Goal: Task Accomplishment & Management: Manage account settings

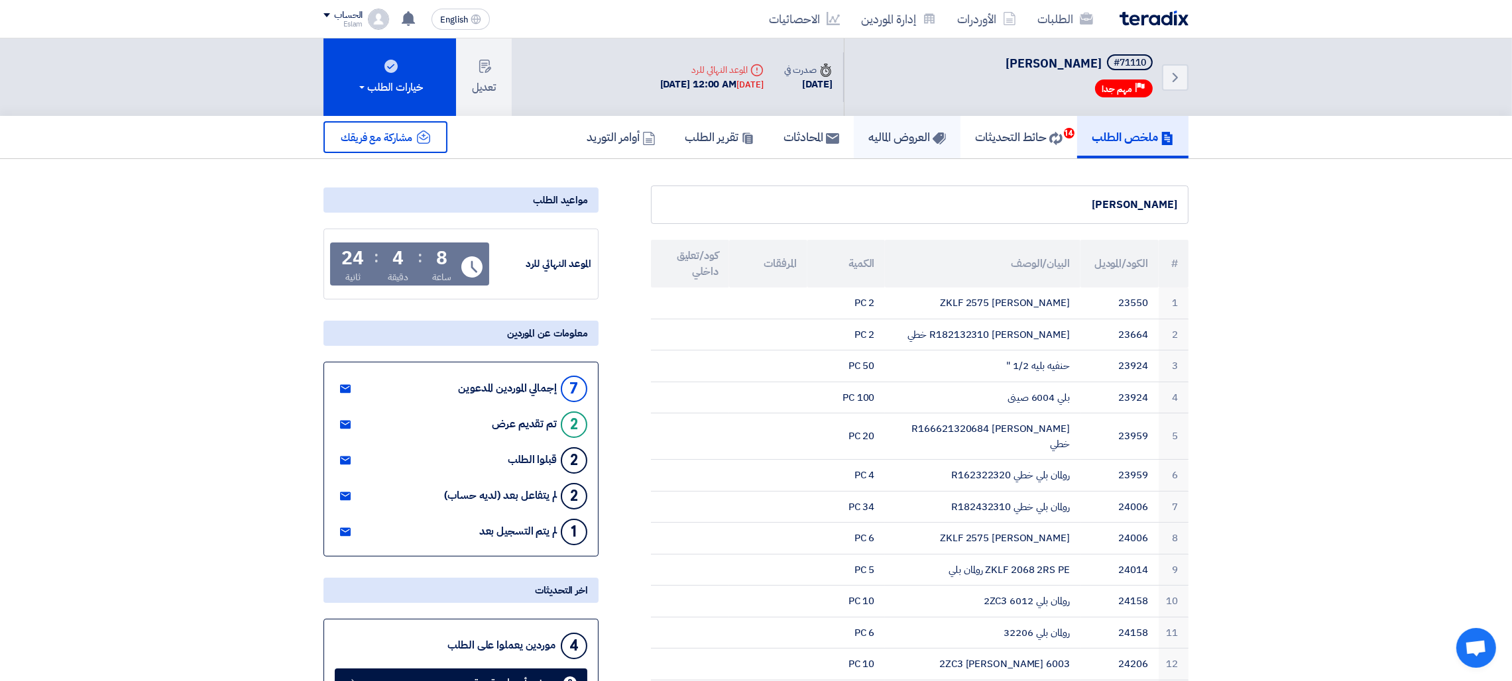
click at [865, 144] on link "العروض الماليه" at bounding box center [907, 137] width 107 height 42
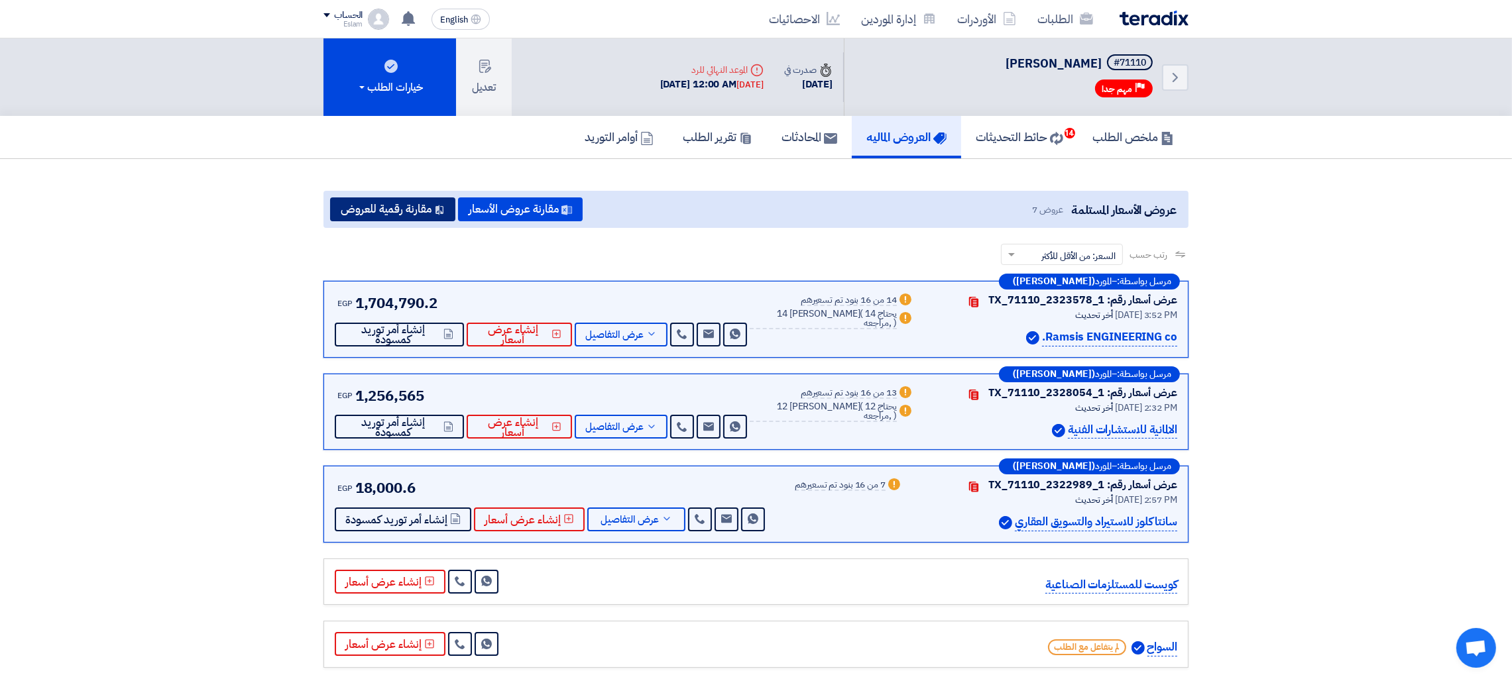
click at [395, 200] on button "مقارنة رقمية للعروض" at bounding box center [392, 209] width 125 height 24
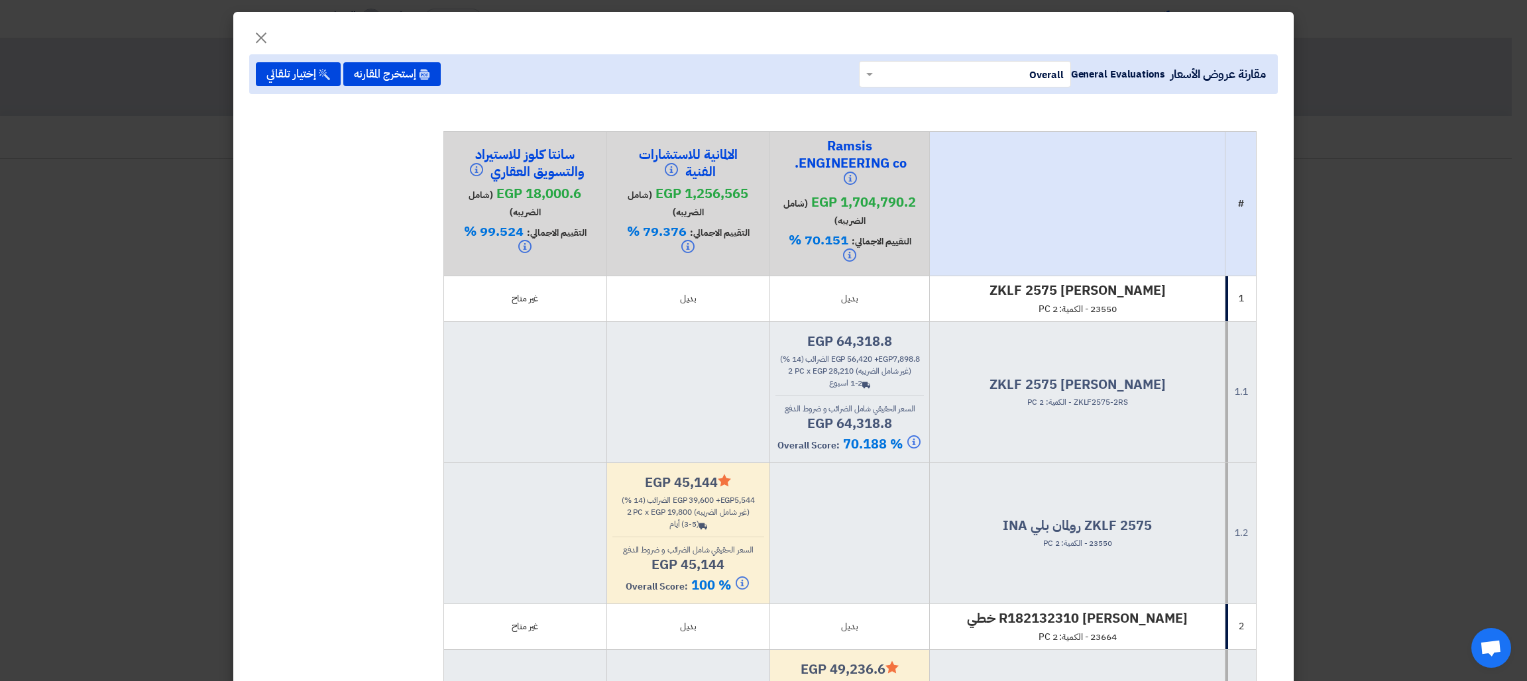
drag, startPoint x: 1148, startPoint y: 493, endPoint x: 1211, endPoint y: 553, distance: 86.7
click at [1211, 553] on td "ZKLF 2575 رولمان بلي INA 23550 - الكمية: 2 PC" at bounding box center [1078, 533] width 296 height 141
click at [258, 36] on button "×" at bounding box center [261, 34] width 37 height 27
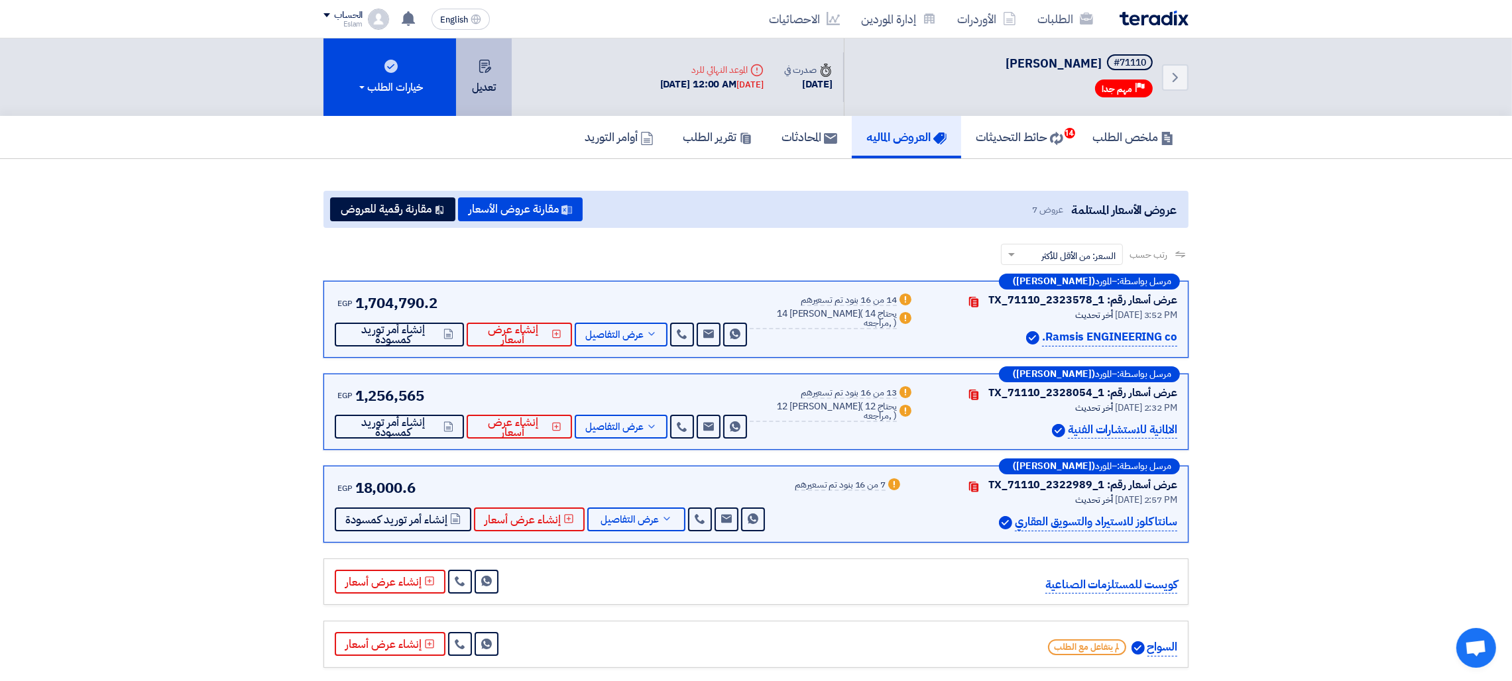
click at [488, 103] on button "تعديل" at bounding box center [484, 77] width 56 height 78
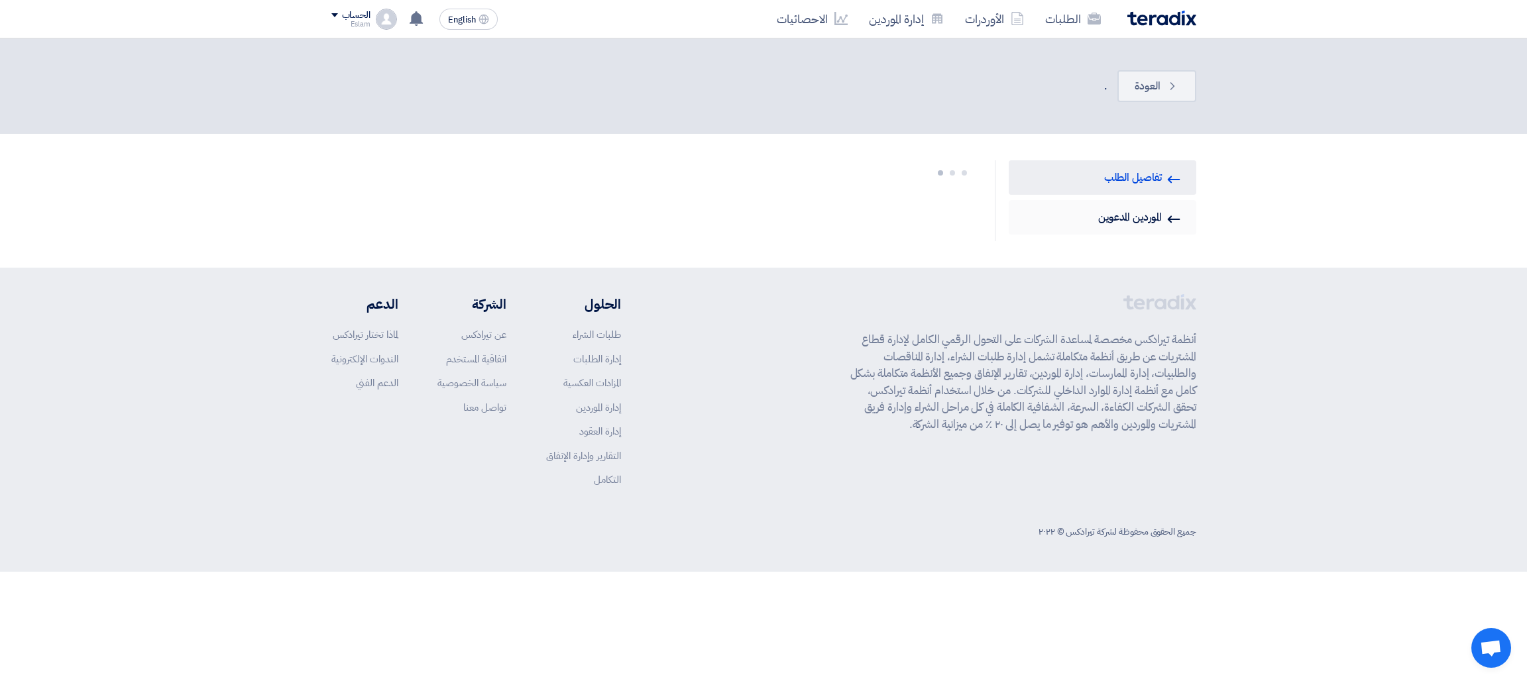
click at [1146, 215] on link "Invited Suppliers الموردين المدعوين" at bounding box center [1103, 217] width 188 height 34
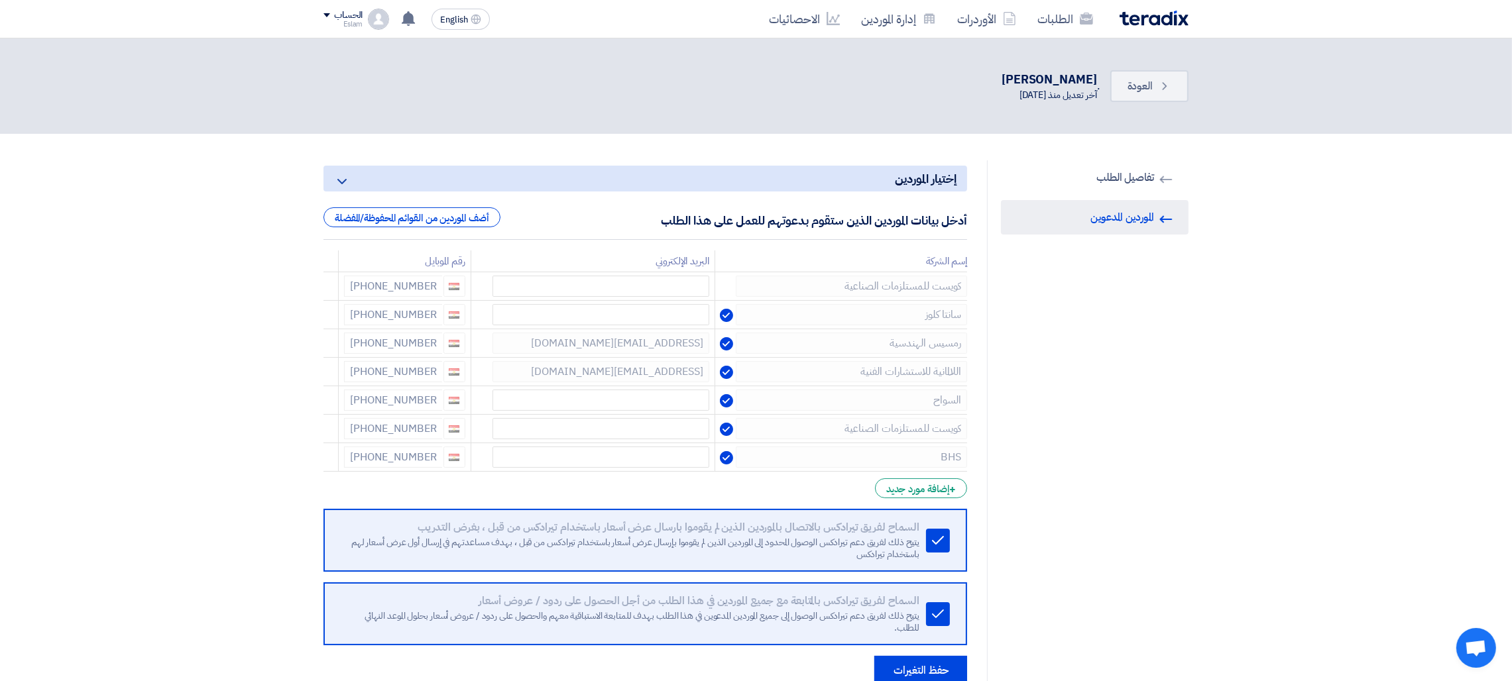
click at [942, 499] on form "إختيار الموردين Minimize/Maximize Category أدخل بيانات الموردين الذين ستقوم بدع…" at bounding box center [644, 426] width 643 height 520
click at [940, 494] on div "+ إضافة مورد جديد" at bounding box center [921, 488] width 92 height 20
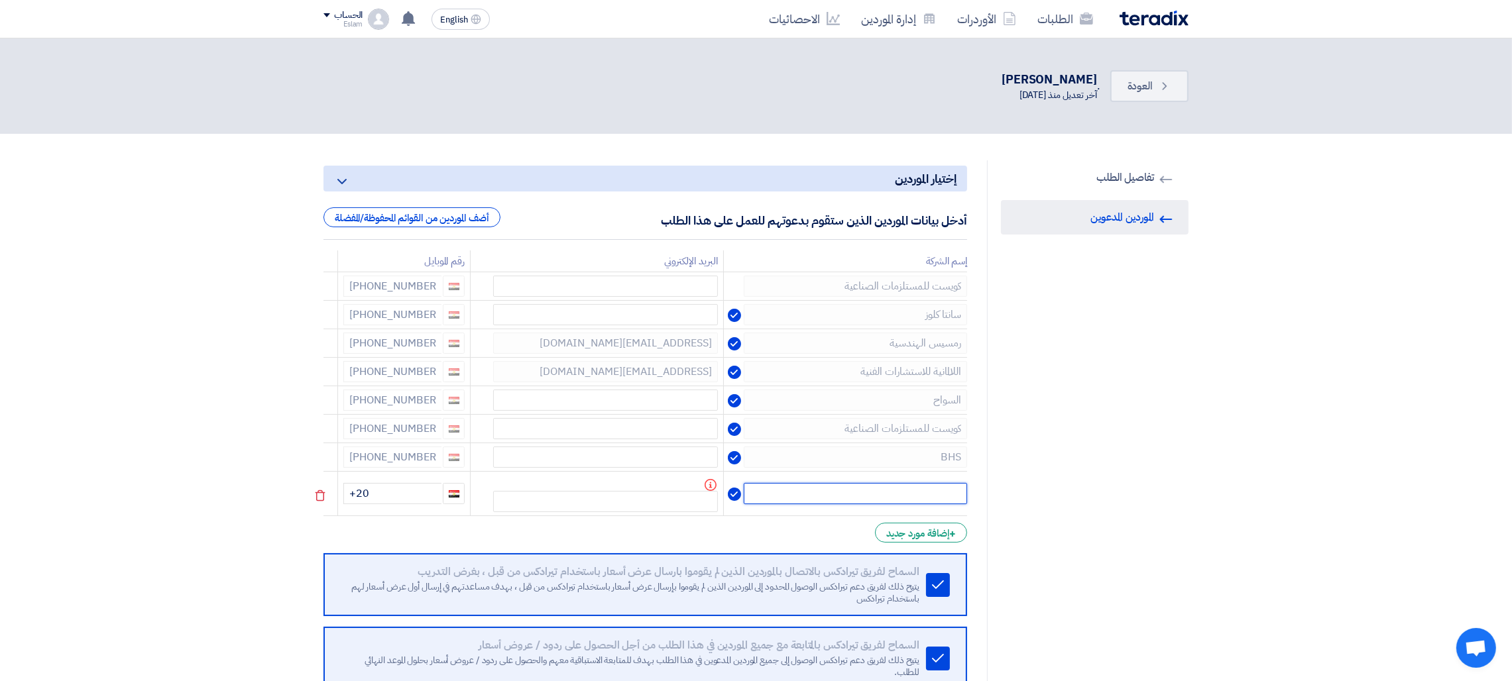
click at [932, 491] on input "text" at bounding box center [855, 493] width 223 height 21
type input "]"
type input "داتكو"
click at [701, 498] on input "text" at bounding box center [605, 501] width 225 height 21
click at [404, 489] on input "+20" at bounding box center [392, 493] width 98 height 21
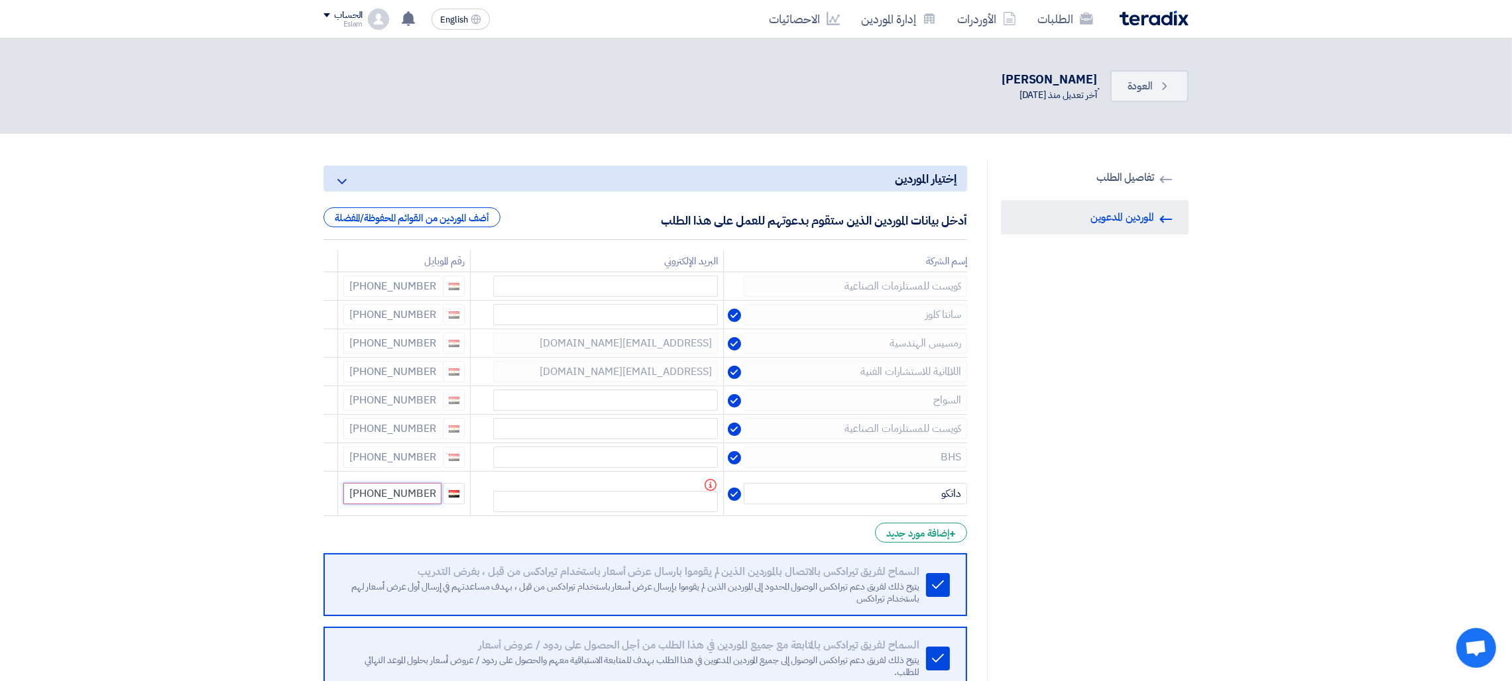
type input "[PHONE_NUMBER]"
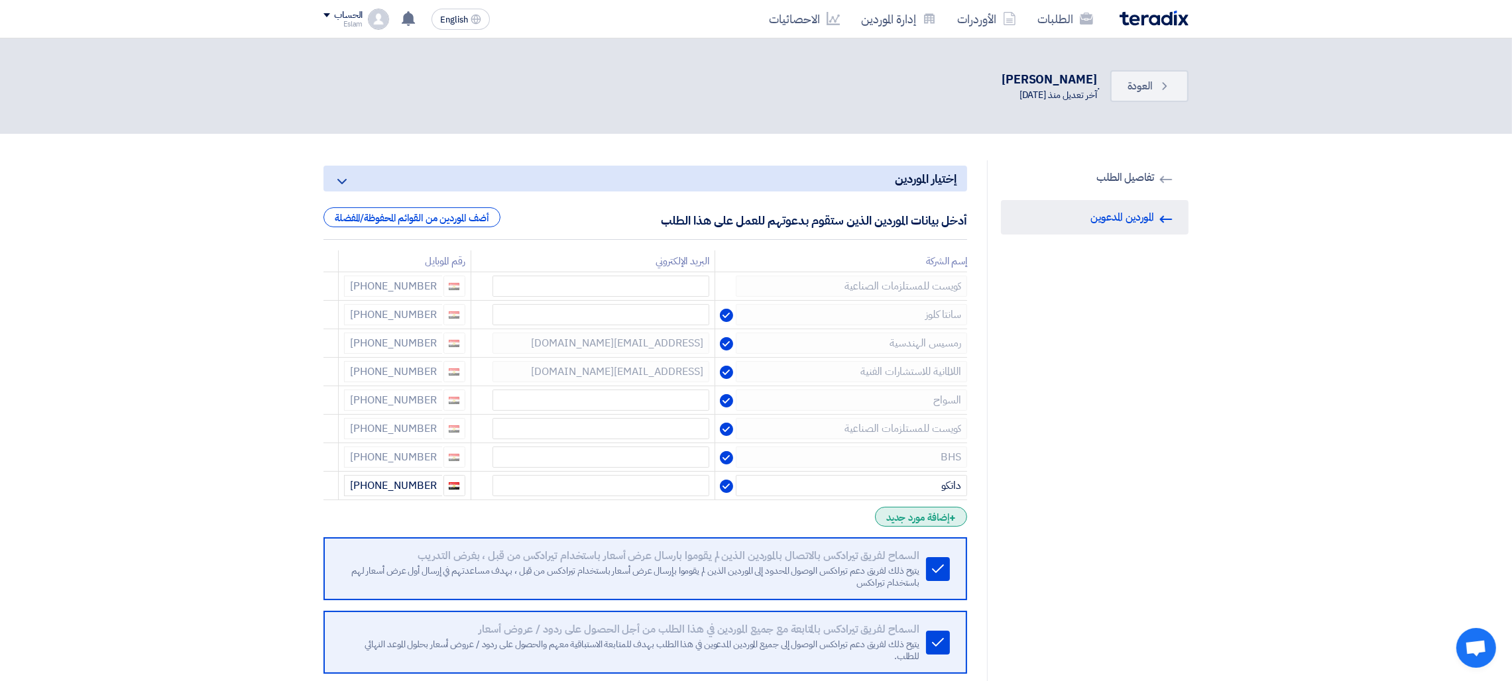
click at [900, 525] on div "+ إضافة مورد جديد" at bounding box center [921, 517] width 92 height 20
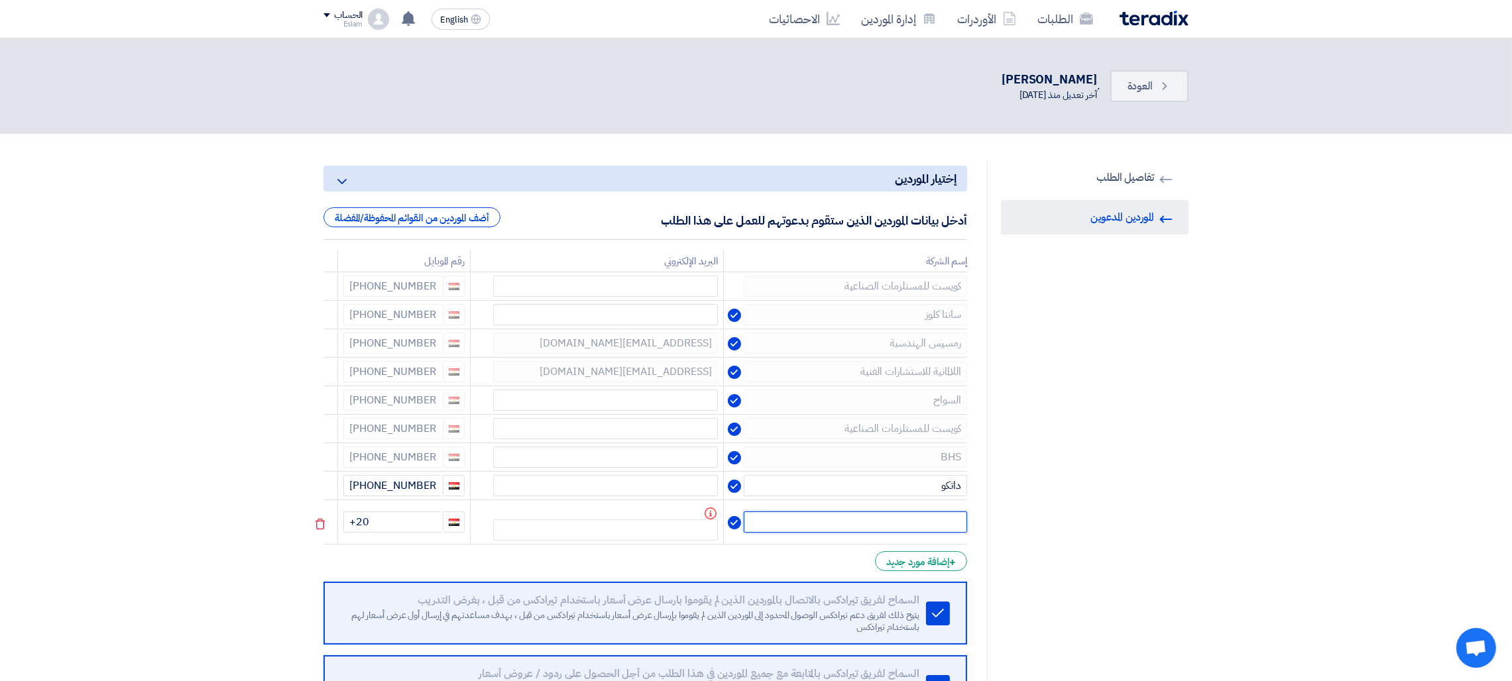
click at [912, 524] on input "text" at bounding box center [855, 522] width 223 height 21
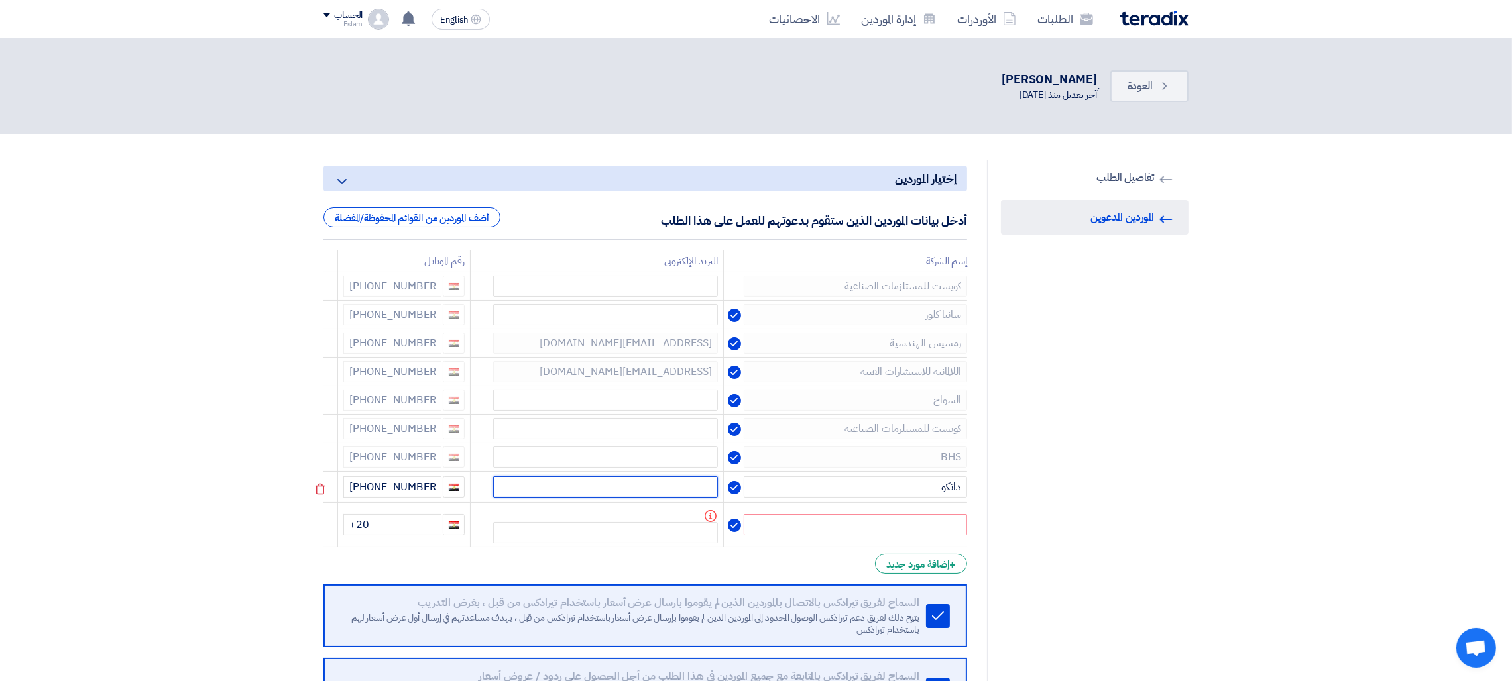
click at [687, 482] on input "text" at bounding box center [605, 486] width 225 height 21
paste input "[PERSON_NAME][EMAIL_ADDRESS][DOMAIN_NAME]"
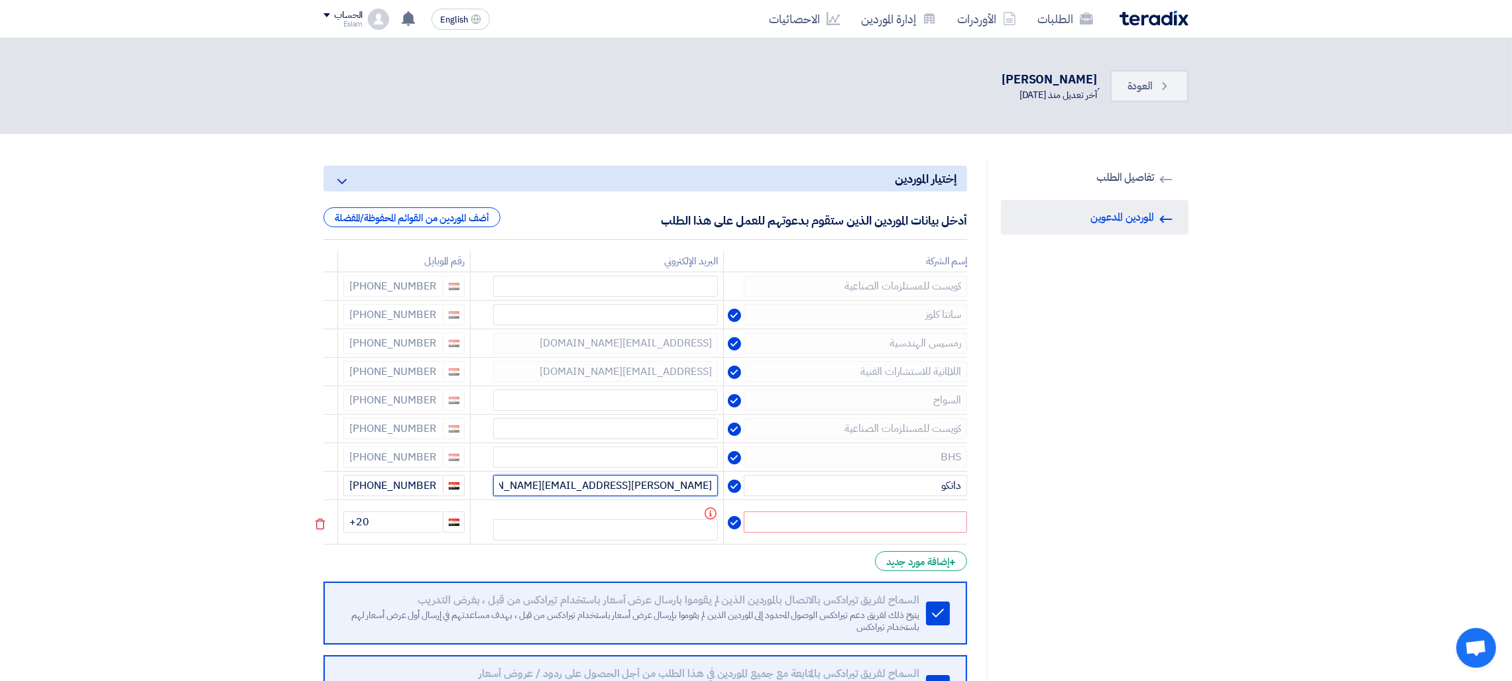
type input "[PERSON_NAME][EMAIL_ADDRESS][DOMAIN_NAME]"
click at [856, 532] on input "text" at bounding box center [855, 522] width 223 height 21
click at [822, 520] on input "text" at bounding box center [855, 522] width 223 height 21
type input "h"
type input "[DEMOGRAPHIC_DATA]"
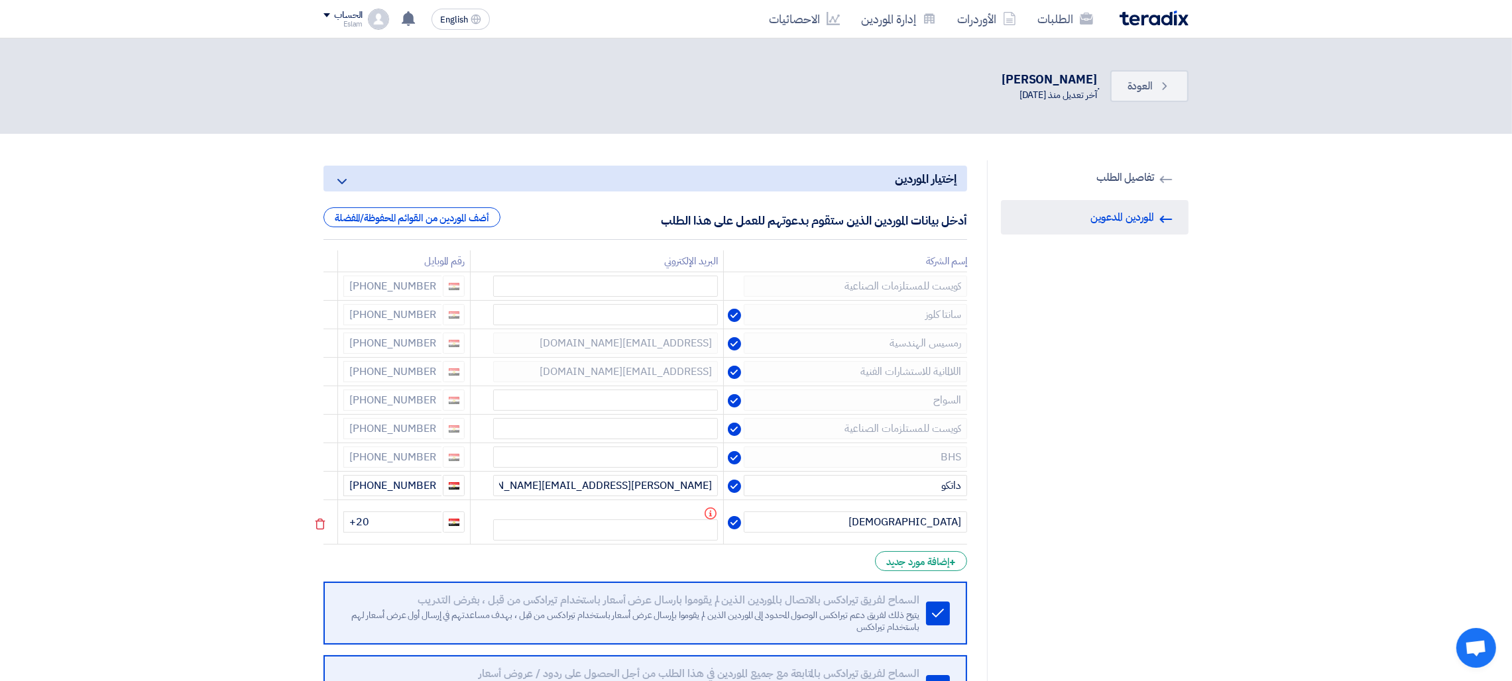
click at [669, 518] on td "Info" at bounding box center [596, 522] width 253 height 44
click at [415, 520] on input "+20" at bounding box center [392, 522] width 98 height 21
type input "[PHONE_NUMBER]"
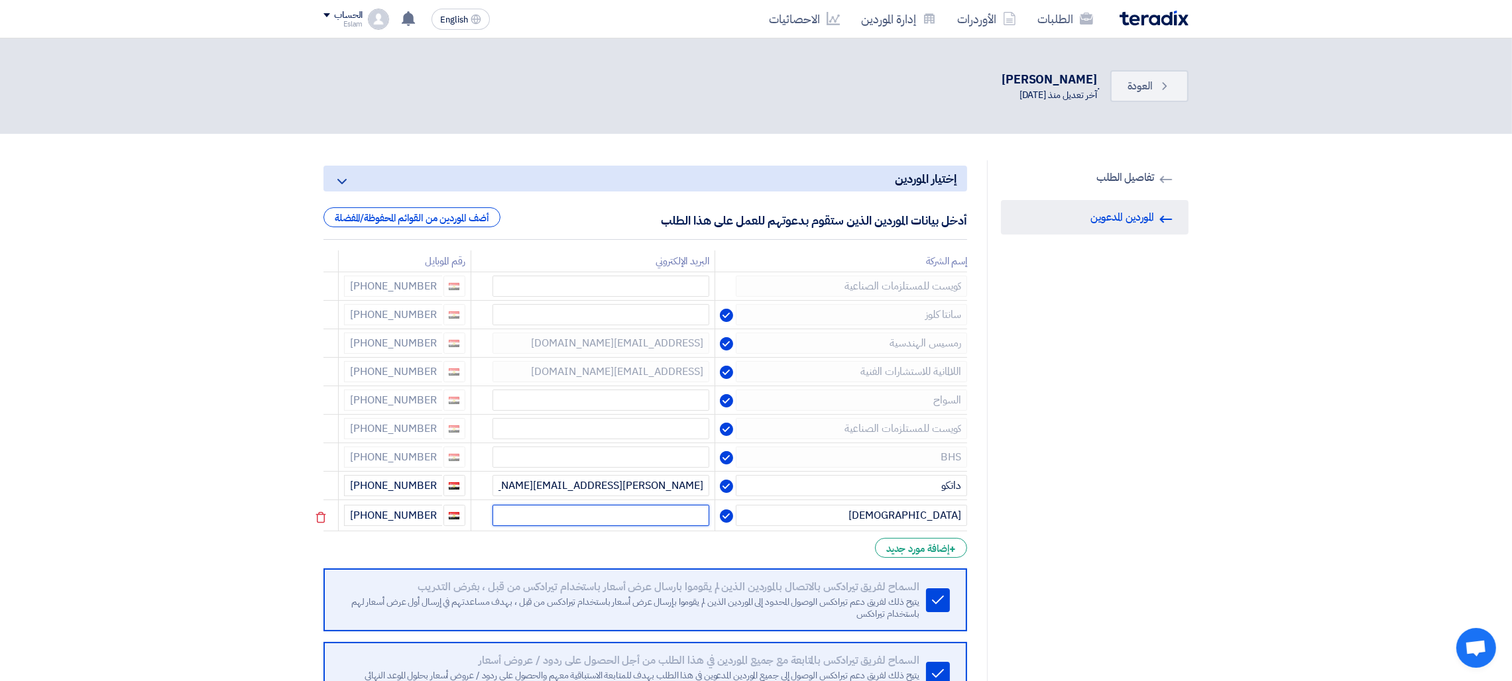
click at [665, 516] on input "text" at bounding box center [600, 515] width 217 height 21
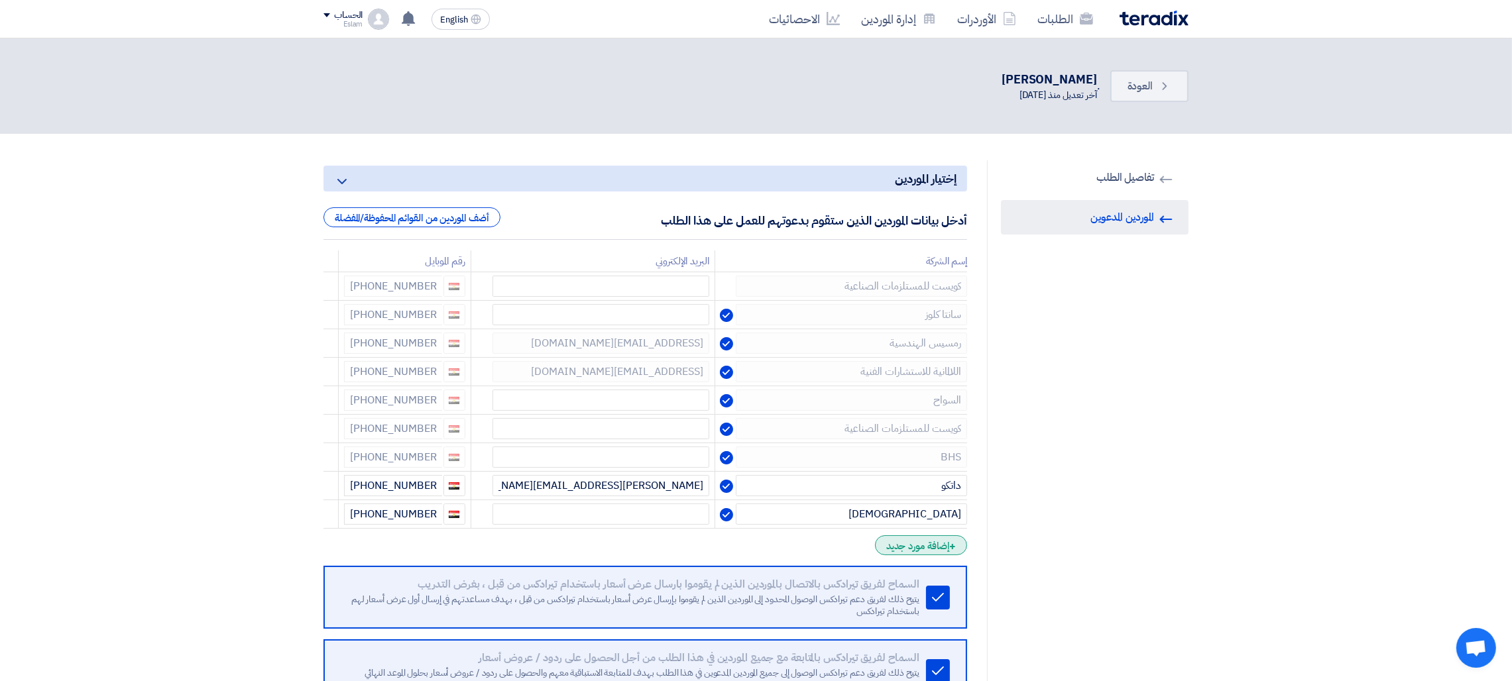
click at [952, 544] on span "+" at bounding box center [952, 547] width 7 height 16
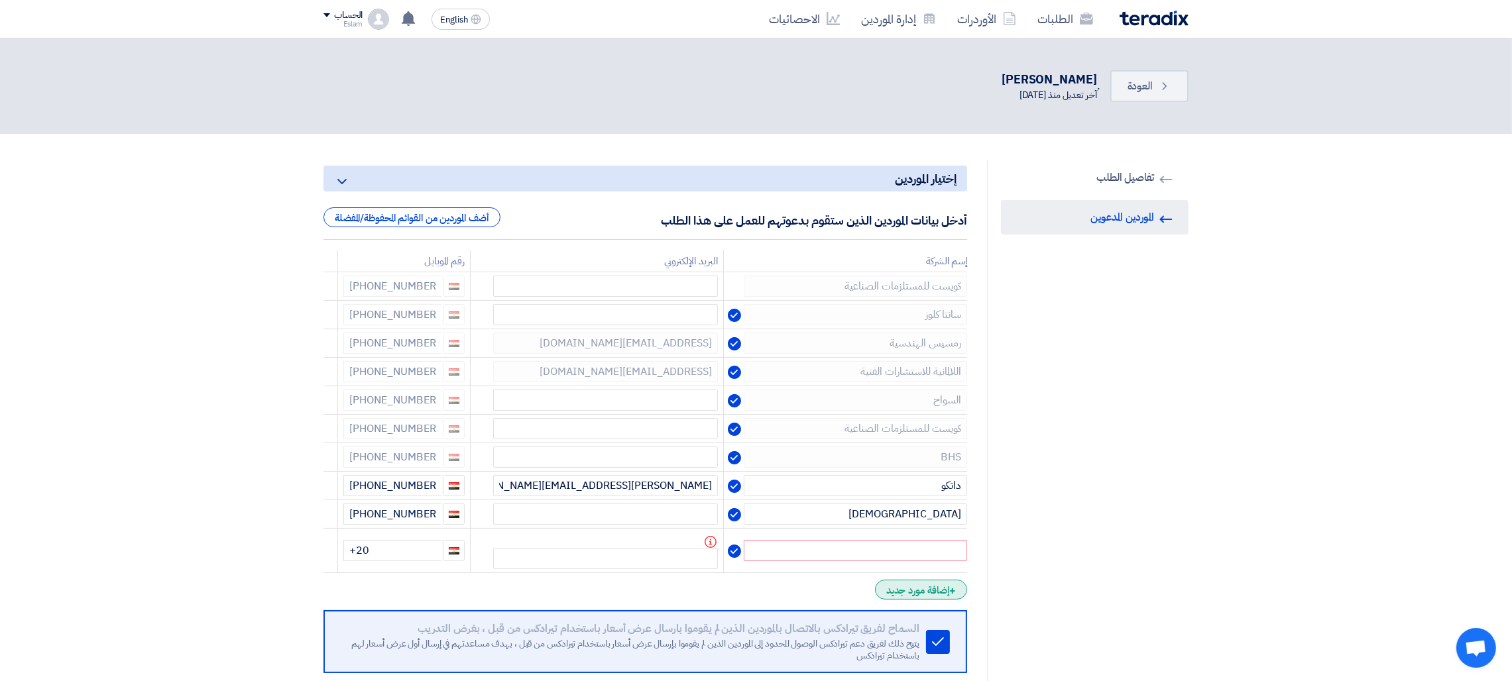
click at [927, 594] on div "+ إضافة مورد جديد" at bounding box center [921, 590] width 92 height 20
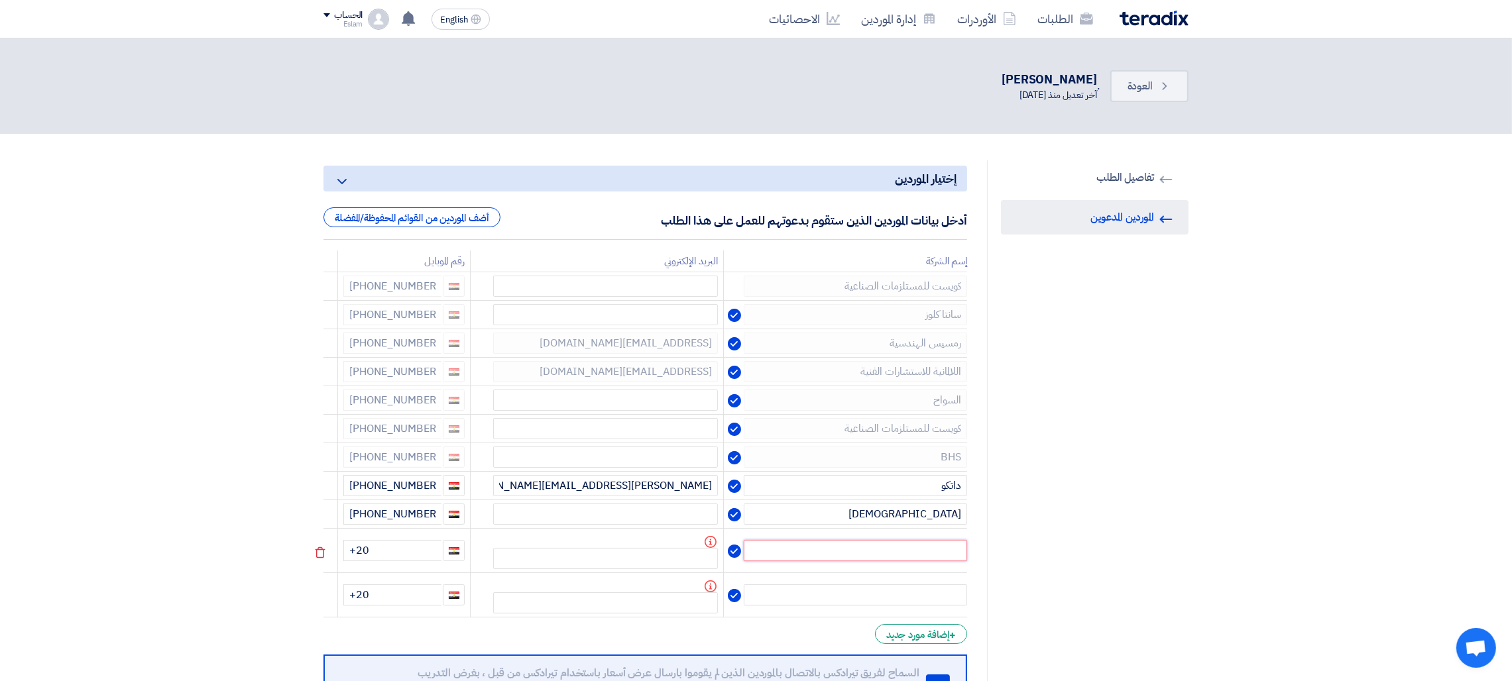
click at [898, 551] on input "text" at bounding box center [855, 550] width 223 height 21
click at [629, 512] on input "text" at bounding box center [605, 515] width 225 height 21
paste input "[EMAIL_ADDRESS][DOMAIN_NAME]"
type input "[EMAIL_ADDRESS][DOMAIN_NAME]"
click at [840, 553] on input "text" at bounding box center [855, 550] width 223 height 21
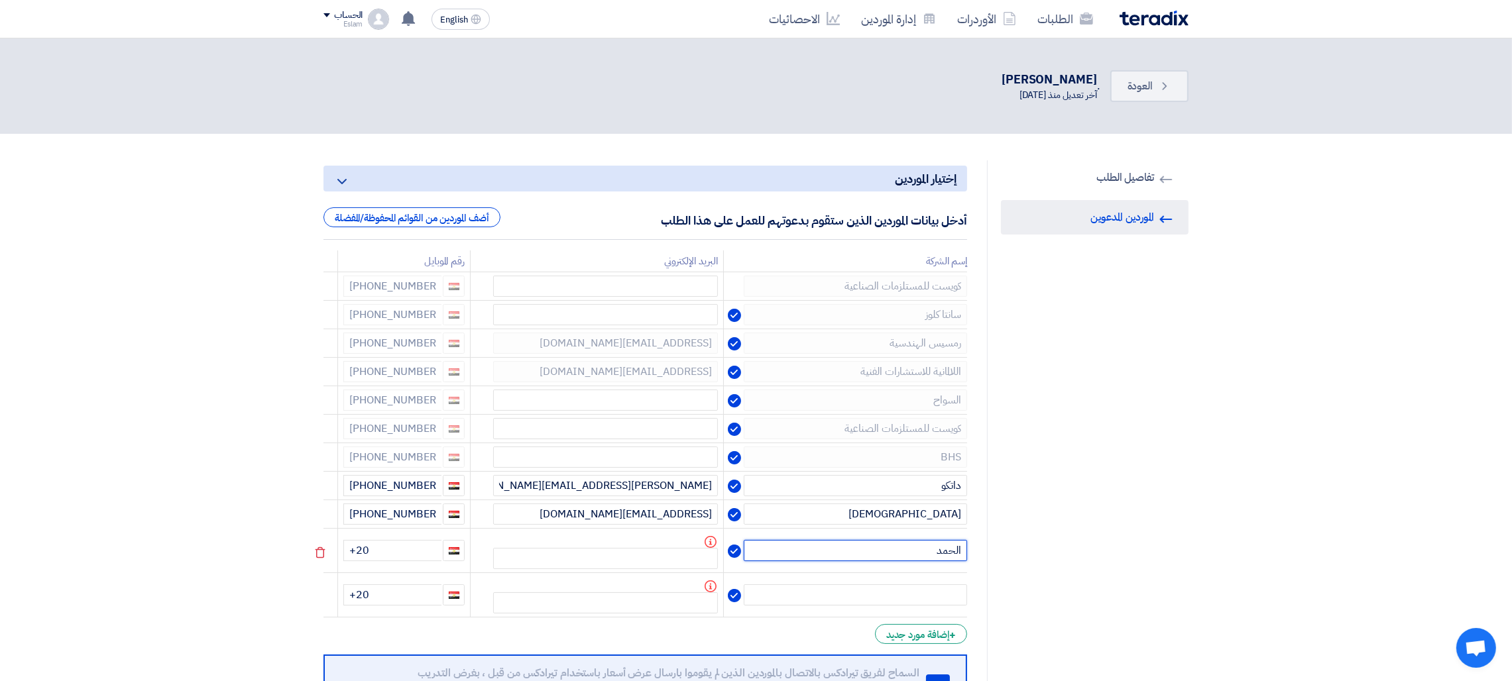
type input "الحمد"
click at [395, 553] on input "+20" at bounding box center [392, 550] width 98 height 21
type input "+20 1"
drag, startPoint x: 920, startPoint y: 541, endPoint x: 1034, endPoint y: 561, distance: 115.8
click at [1034, 561] on div "RFQ Information تفاصيل الطلب Invited Suppliers الموردين المدعوين إختيار الموردي…" at bounding box center [755, 495] width 885 height 671
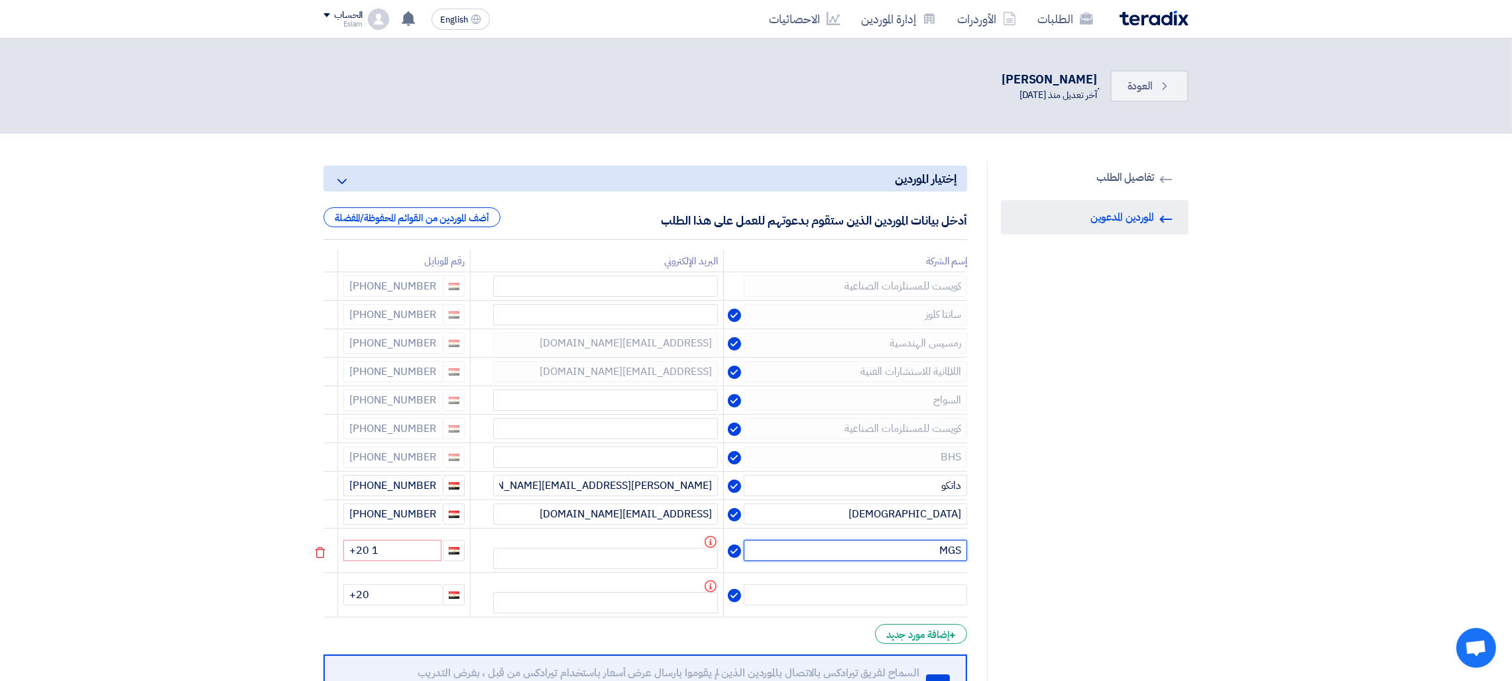
type input "MGS"
click at [404, 553] on input "+20 1" at bounding box center [392, 550] width 98 height 21
type input "[PHONE_NUMBER]"
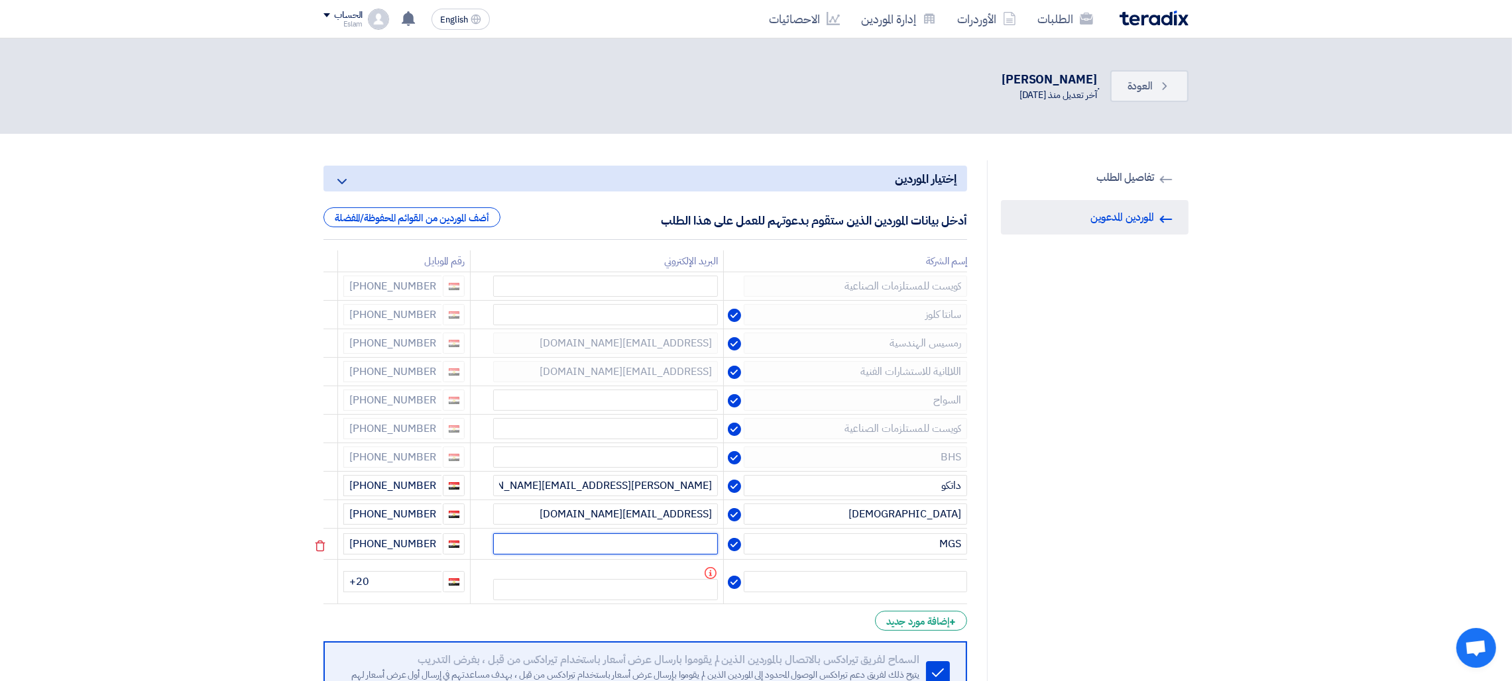
click at [611, 549] on input "text" at bounding box center [605, 543] width 225 height 21
paste input "[EMAIL_ADDRESS][DOMAIN_NAME]"
type input "[EMAIL_ADDRESS][DOMAIN_NAME]"
click at [846, 581] on input "text" at bounding box center [855, 579] width 223 height 21
type input ";"
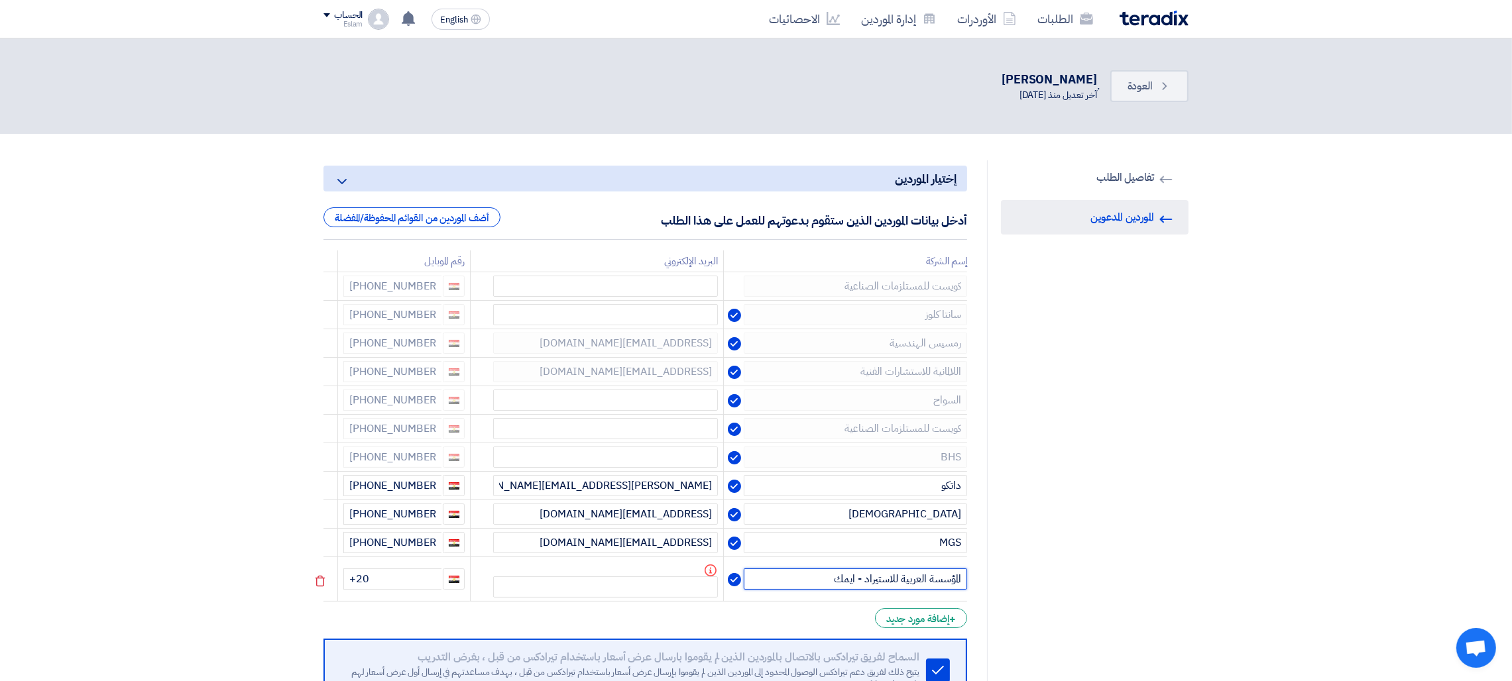
type input "المؤسسة العربية للاستيراد - ايمك"
click at [413, 580] on input "+20" at bounding box center [392, 579] width 98 height 21
type input "[PHONE_NUMBER]"
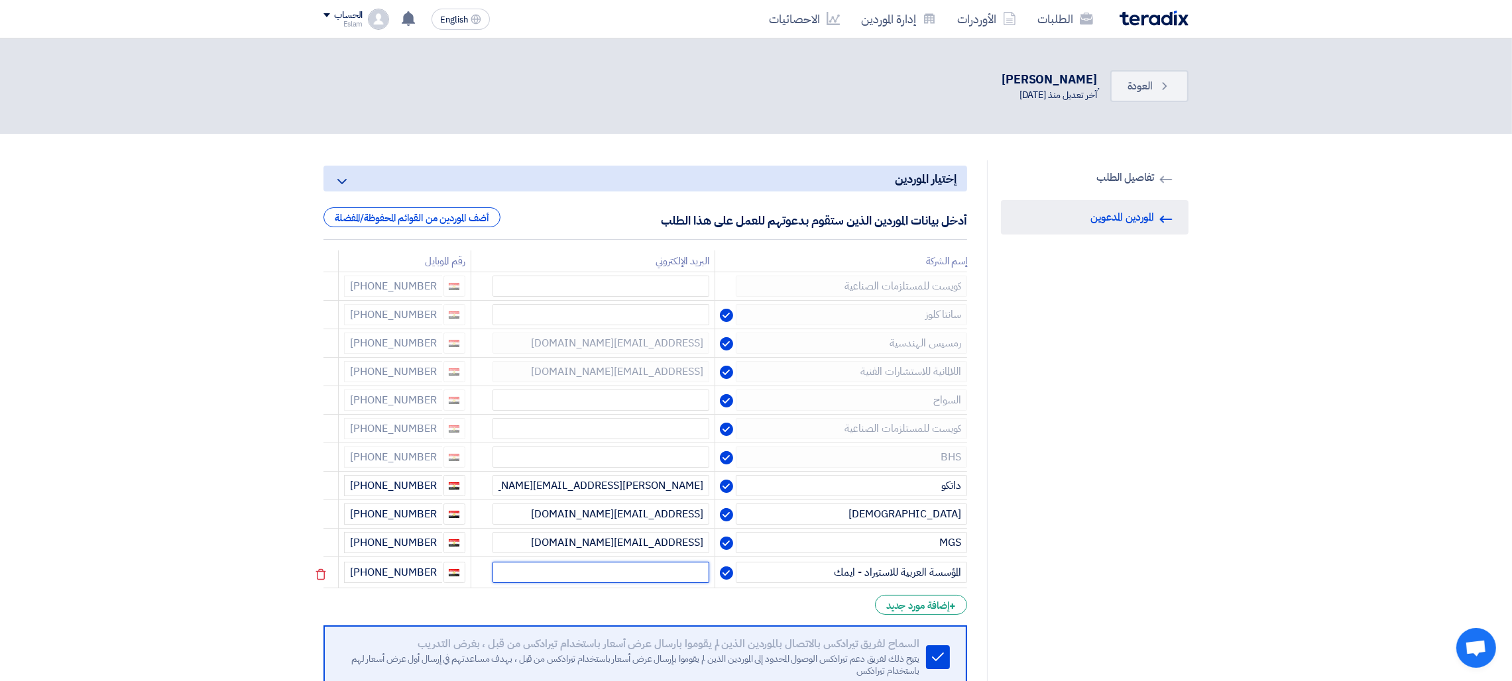
click at [623, 575] on input "text" at bounding box center [600, 572] width 217 height 21
paste input "[EMAIL_ADDRESS][DOMAIN_NAME]"
type input "[EMAIL_ADDRESS][DOMAIN_NAME]"
click at [925, 600] on div "+ إضافة مورد جديد" at bounding box center [921, 602] width 92 height 20
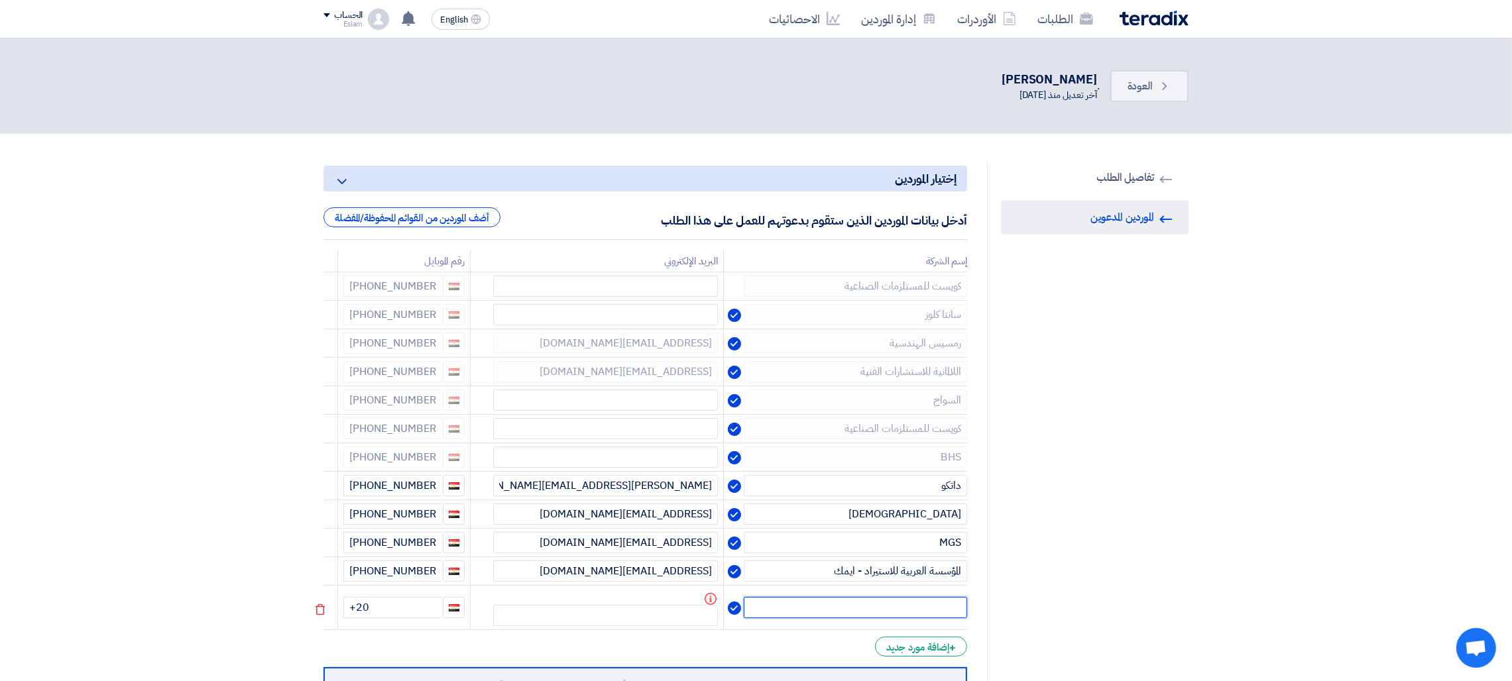
click at [937, 609] on input "text" at bounding box center [855, 607] width 223 height 21
type input "كوميكس"
click at [402, 617] on input "+20" at bounding box center [392, 607] width 98 height 21
type input "+20 1"
drag, startPoint x: 404, startPoint y: 605, endPoint x: 345, endPoint y: 610, distance: 59.2
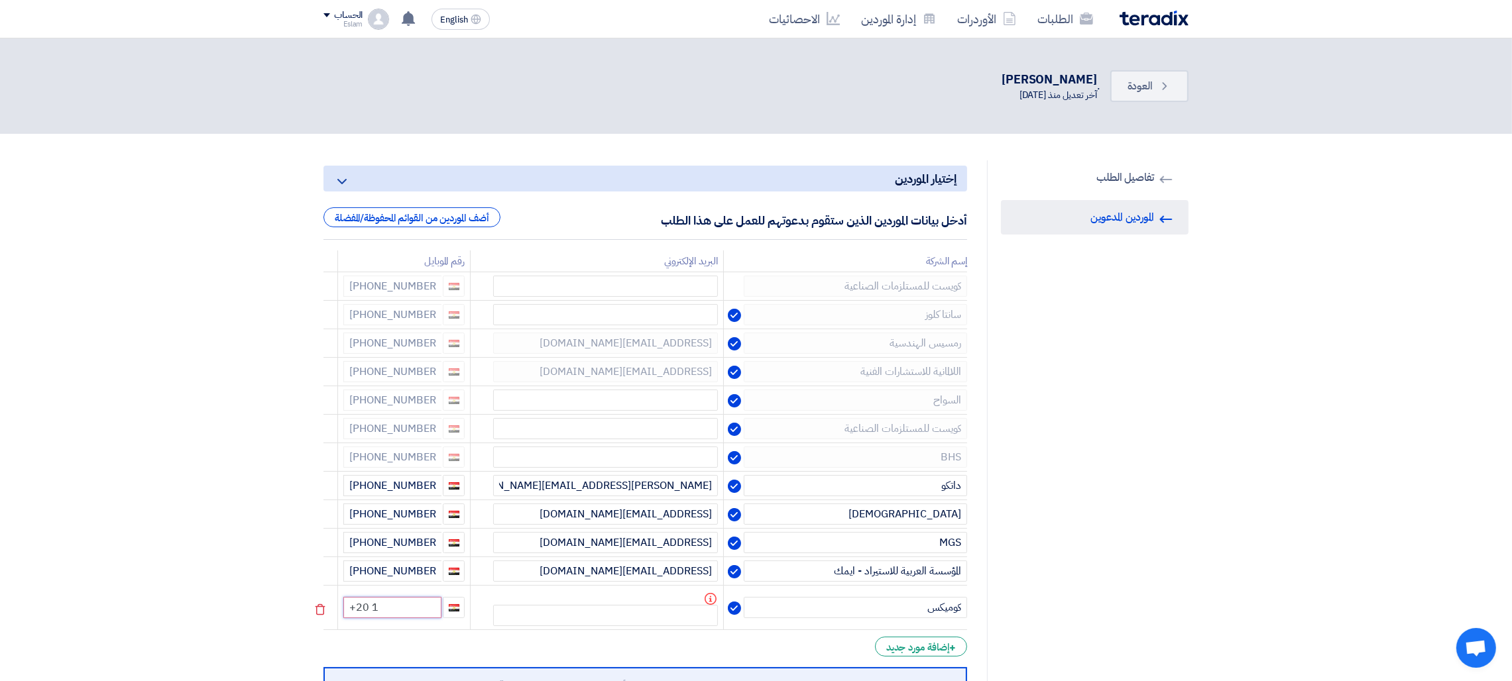
click at [345, 610] on input "+20 1" at bounding box center [392, 607] width 98 height 21
click at [635, 614] on input "text" at bounding box center [605, 615] width 225 height 21
paste input "[EMAIL_ADDRESS][DOMAIN_NAME]"
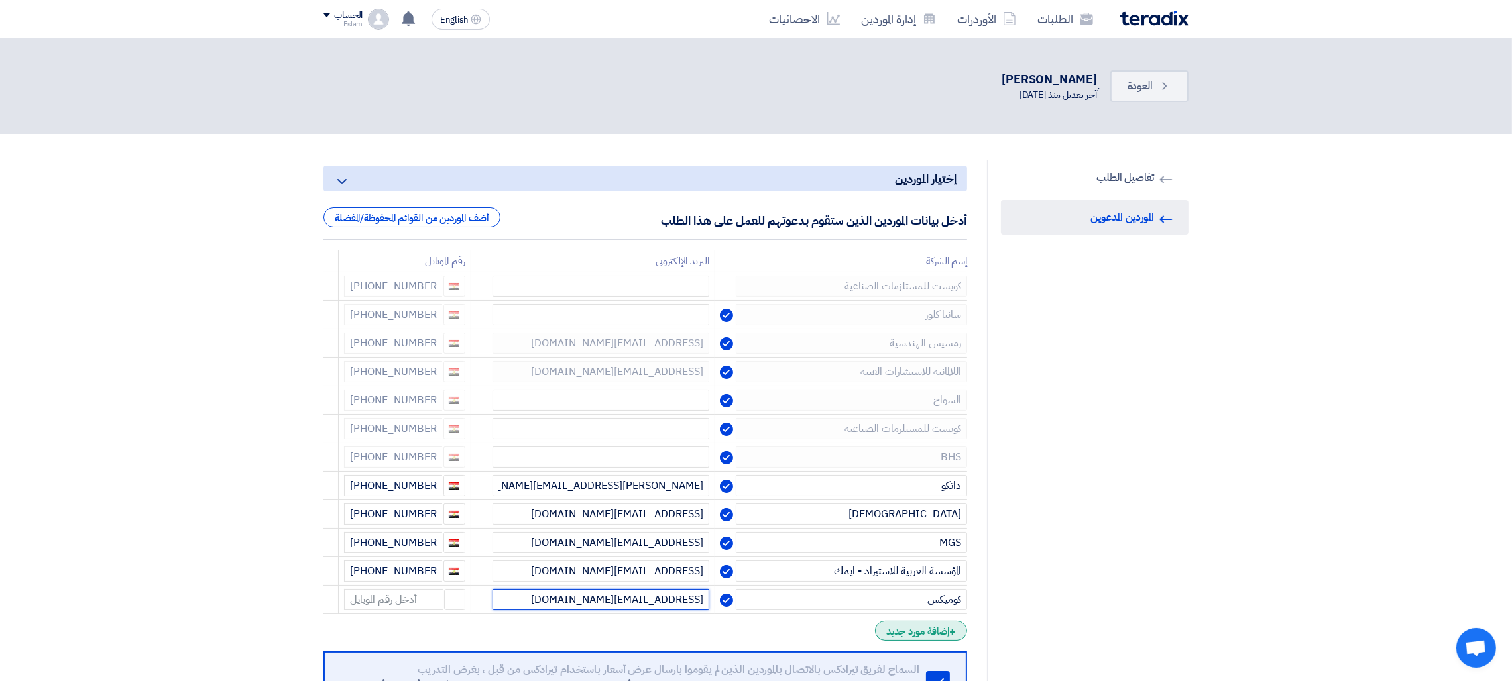
type input "[EMAIL_ADDRESS][DOMAIN_NAME]"
click at [920, 639] on div "+ إضافة مورد جديد" at bounding box center [921, 631] width 92 height 20
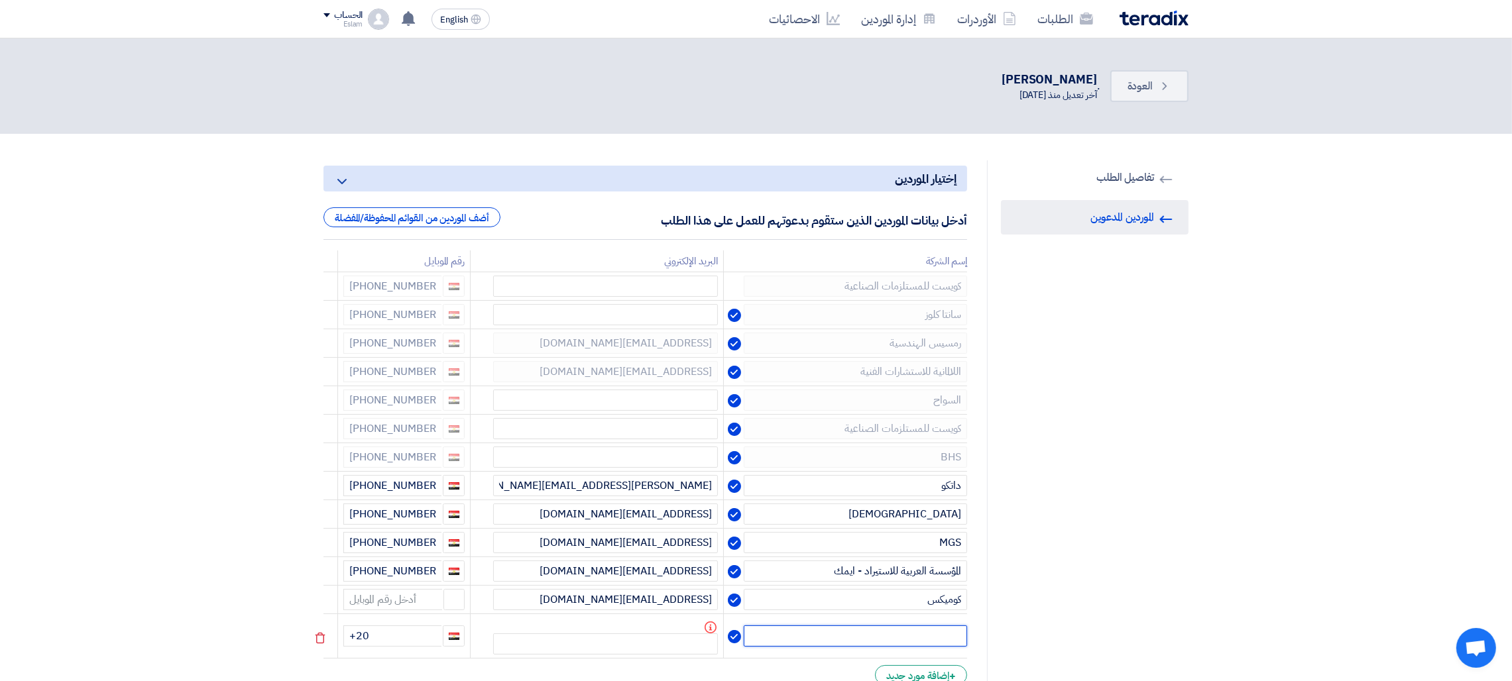
click at [927, 630] on input "text" at bounding box center [855, 636] width 223 height 21
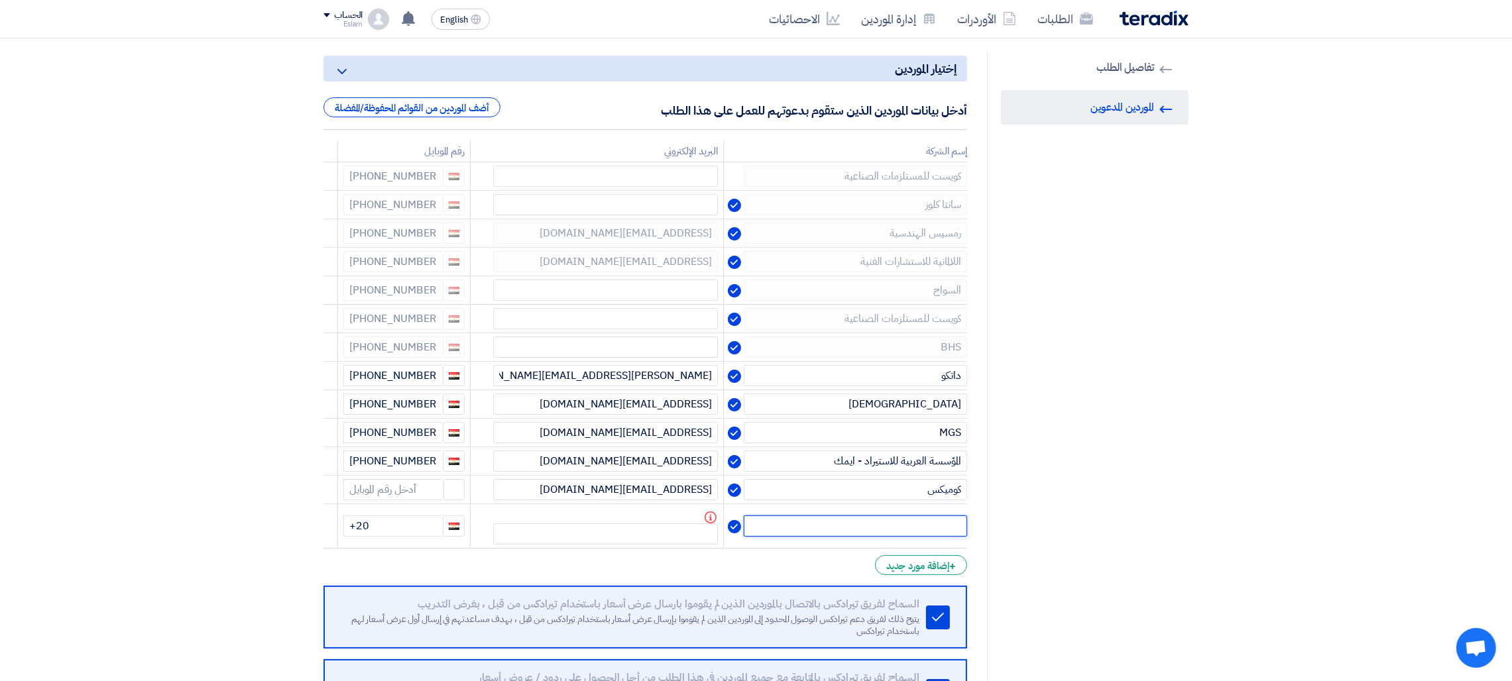
scroll to position [119, 0]
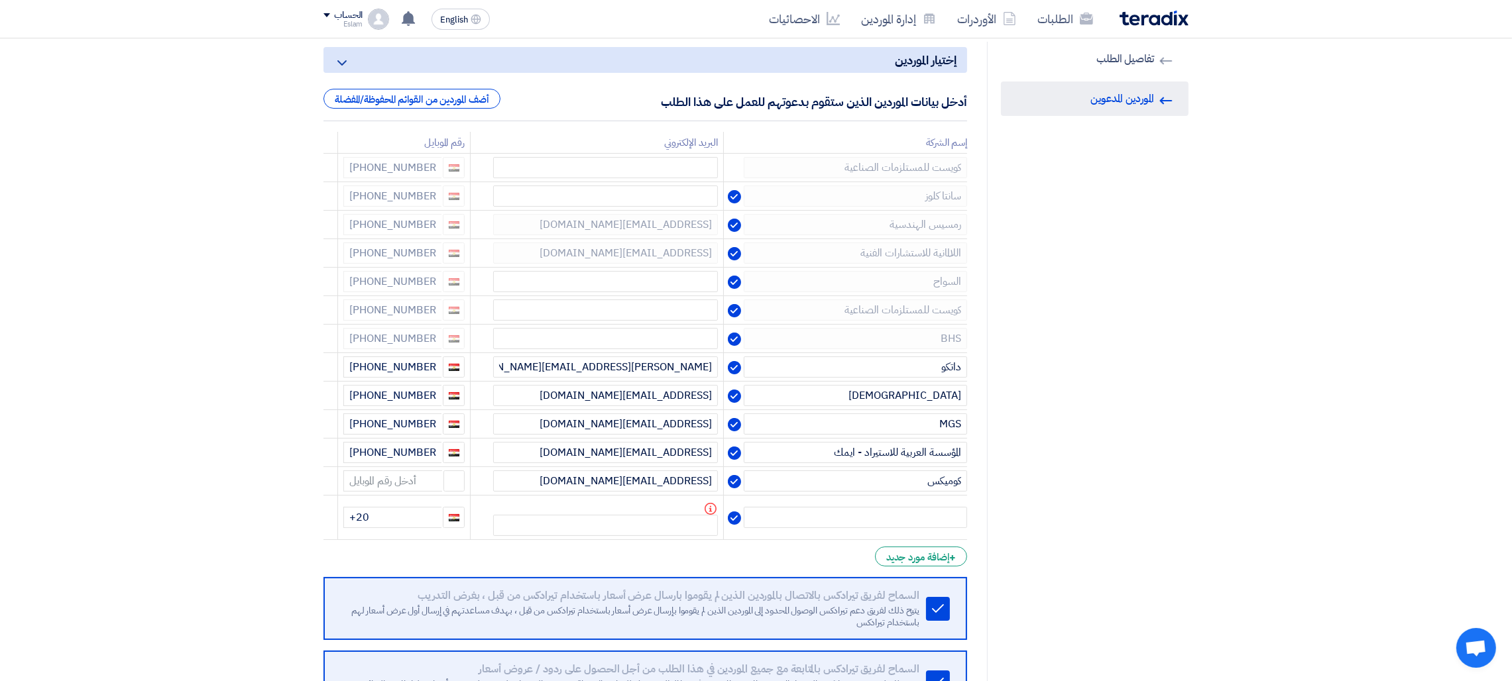
drag, startPoint x: 1525, startPoint y: 117, endPoint x: 1272, endPoint y: 140, distance: 254.3
click at [1272, 140] on section "RFQ Information تفاصيل الطلب Invited Suppliers الموردين المدعوين إختيار الموردي…" at bounding box center [756, 397] width 1512 height 765
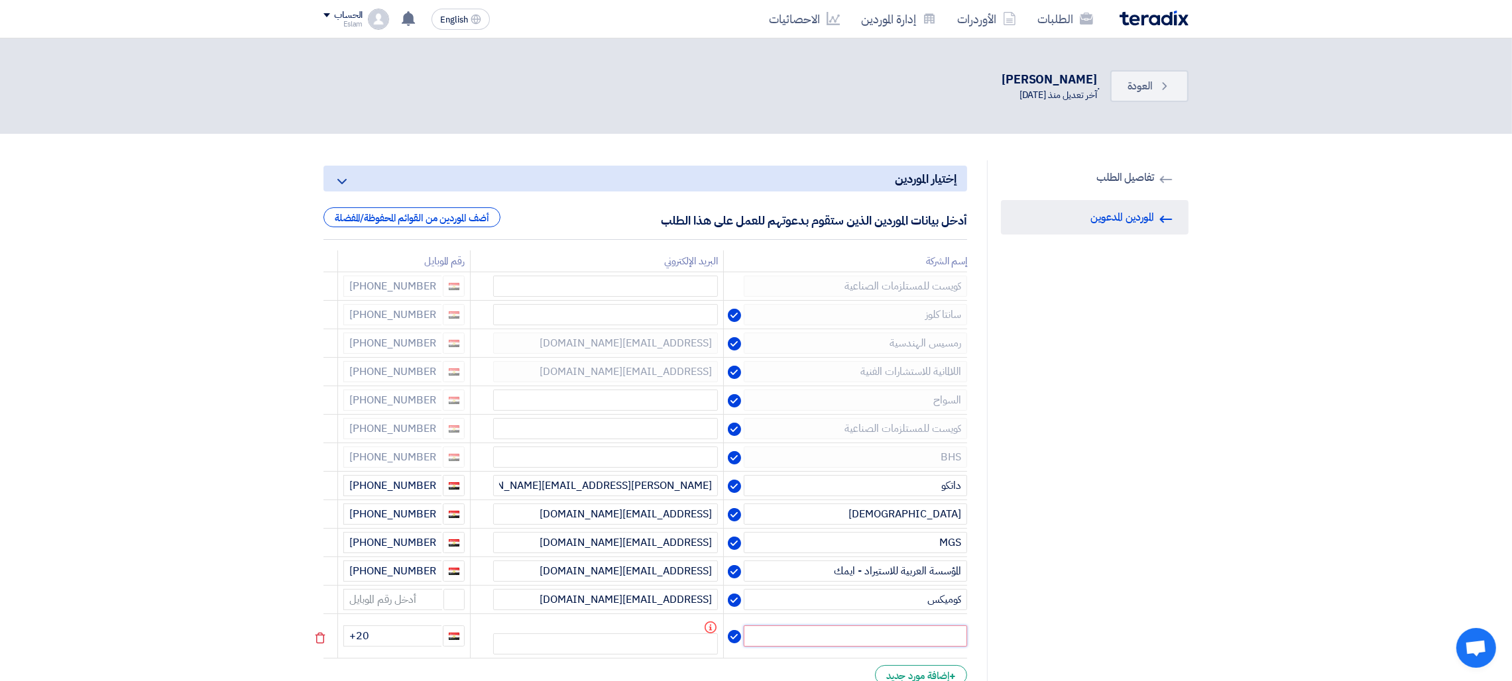
click at [932, 644] on input "text" at bounding box center [855, 636] width 223 height 21
type input "الشرق الاوسط"
click at [422, 637] on input "+20" at bounding box center [392, 636] width 98 height 21
type input "[PHONE_NUMBER]"
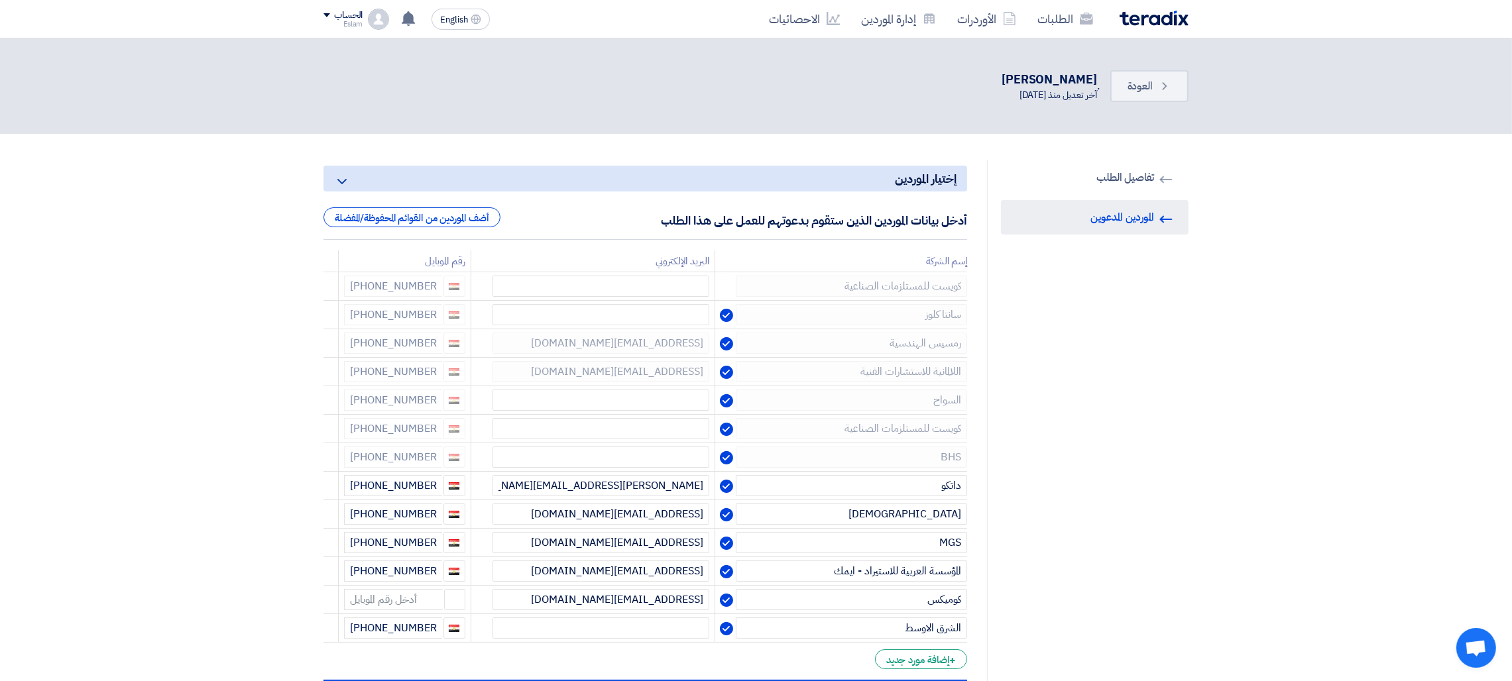
scroll to position [496, 0]
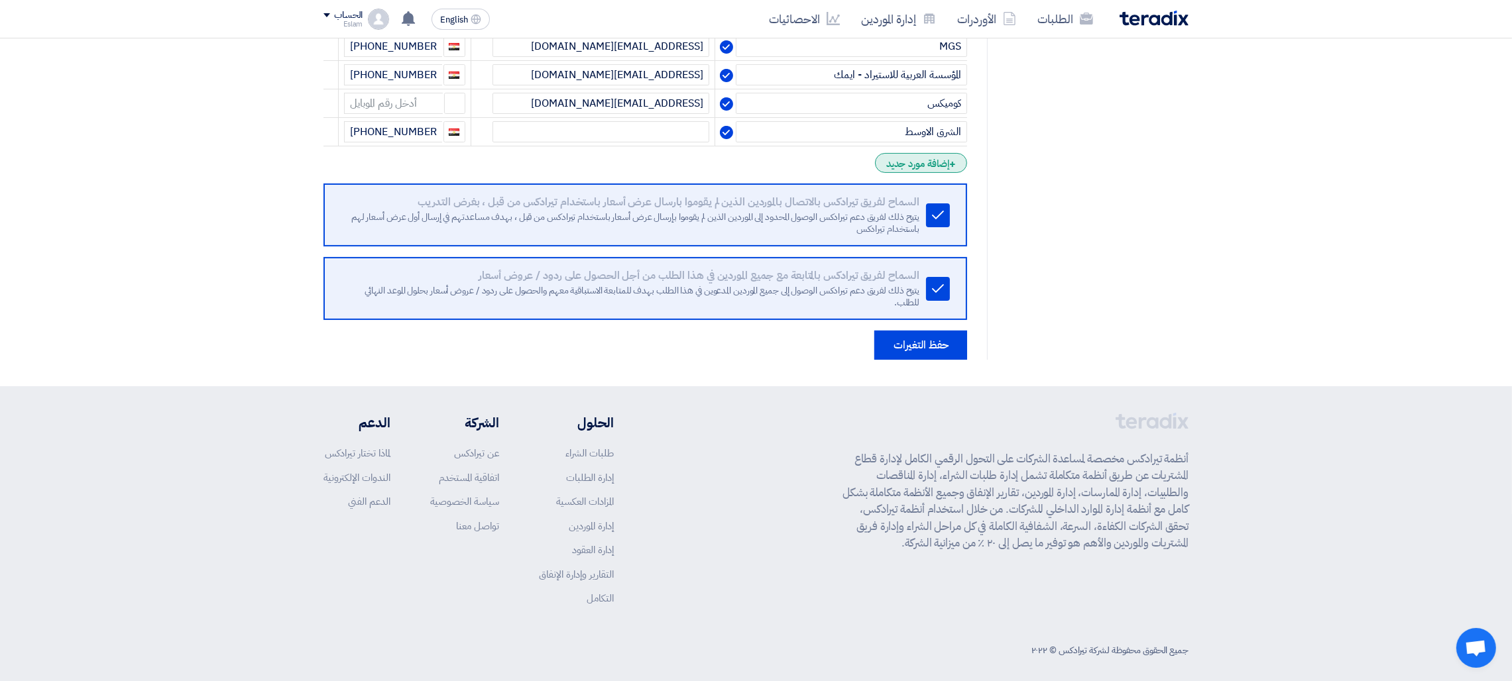
click at [930, 165] on div "+ إضافة مورد جديد" at bounding box center [921, 163] width 92 height 20
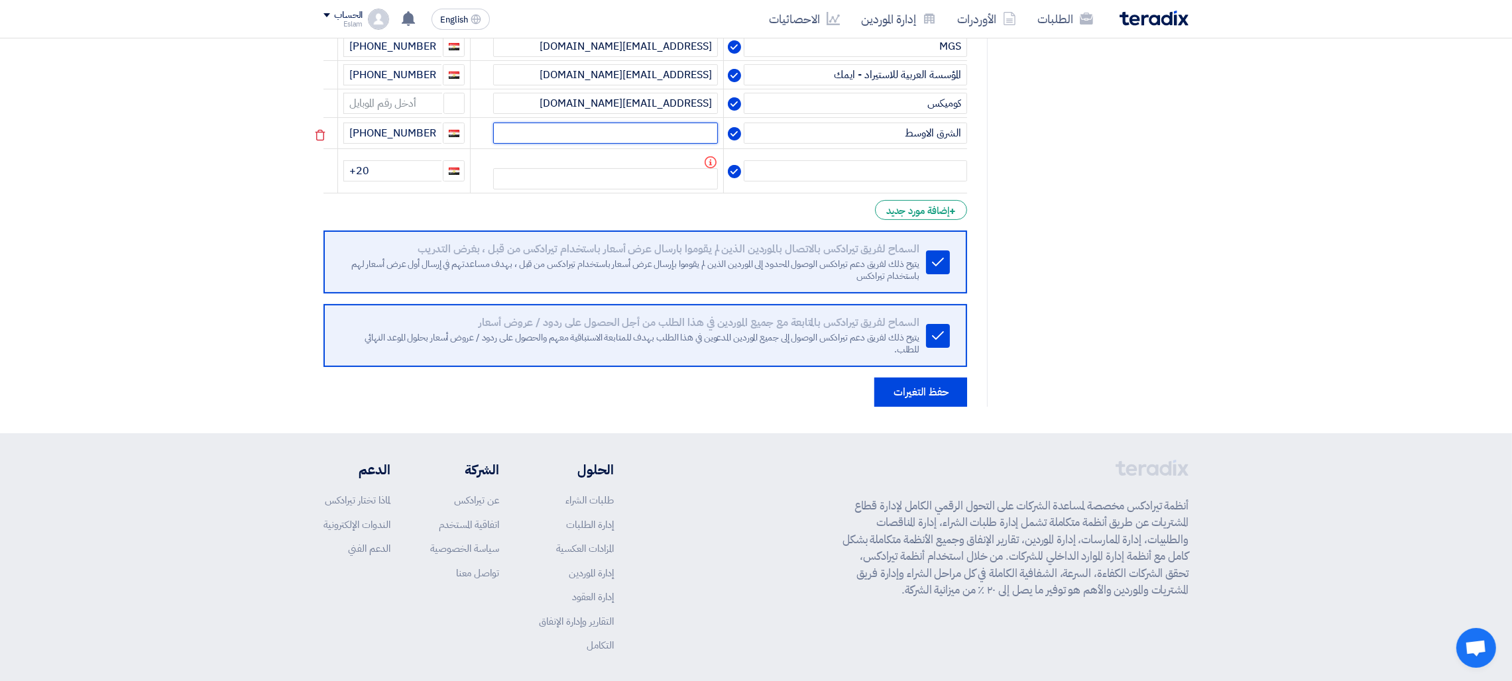
click at [677, 137] on input "text" at bounding box center [605, 133] width 225 height 21
paste input "[EMAIL_ADDRESS][DOMAIN_NAME]"
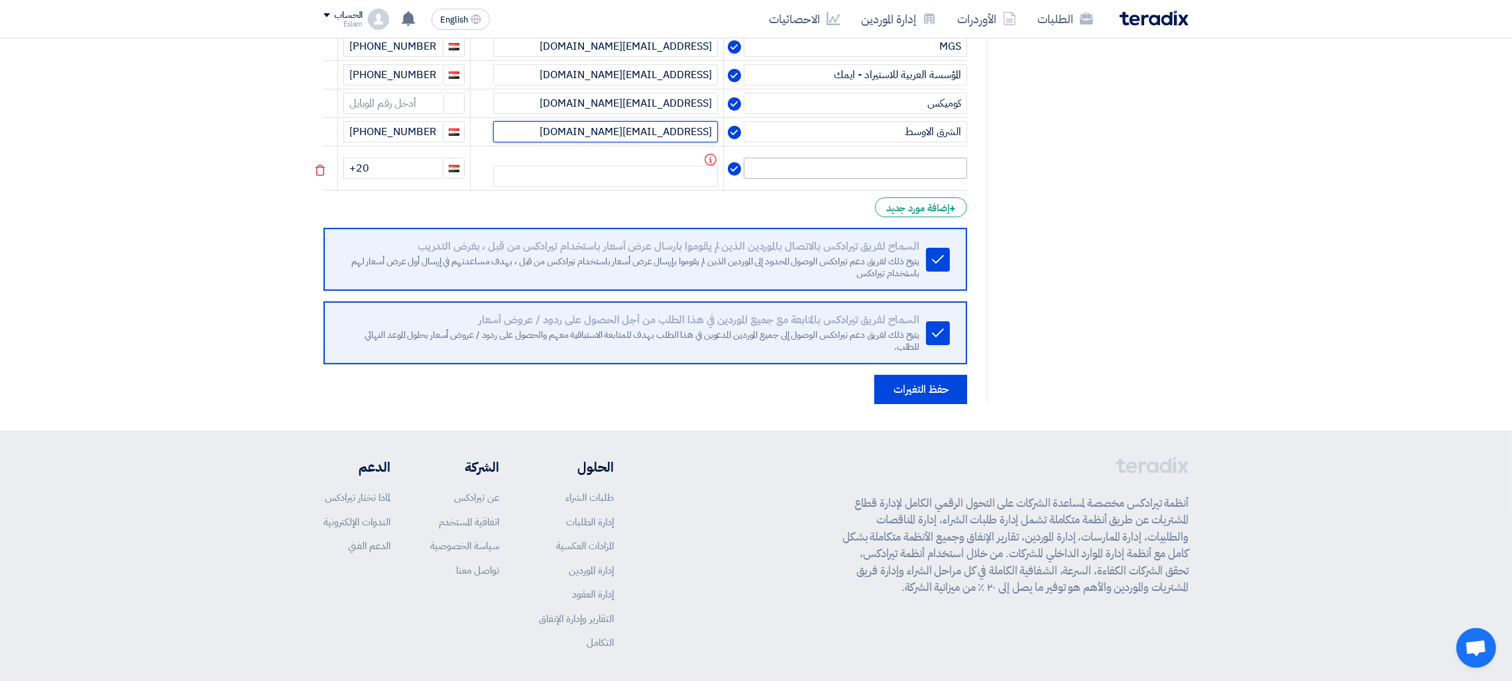
type input "[EMAIL_ADDRESS][DOMAIN_NAME]"
click at [861, 168] on input "text" at bounding box center [855, 168] width 223 height 21
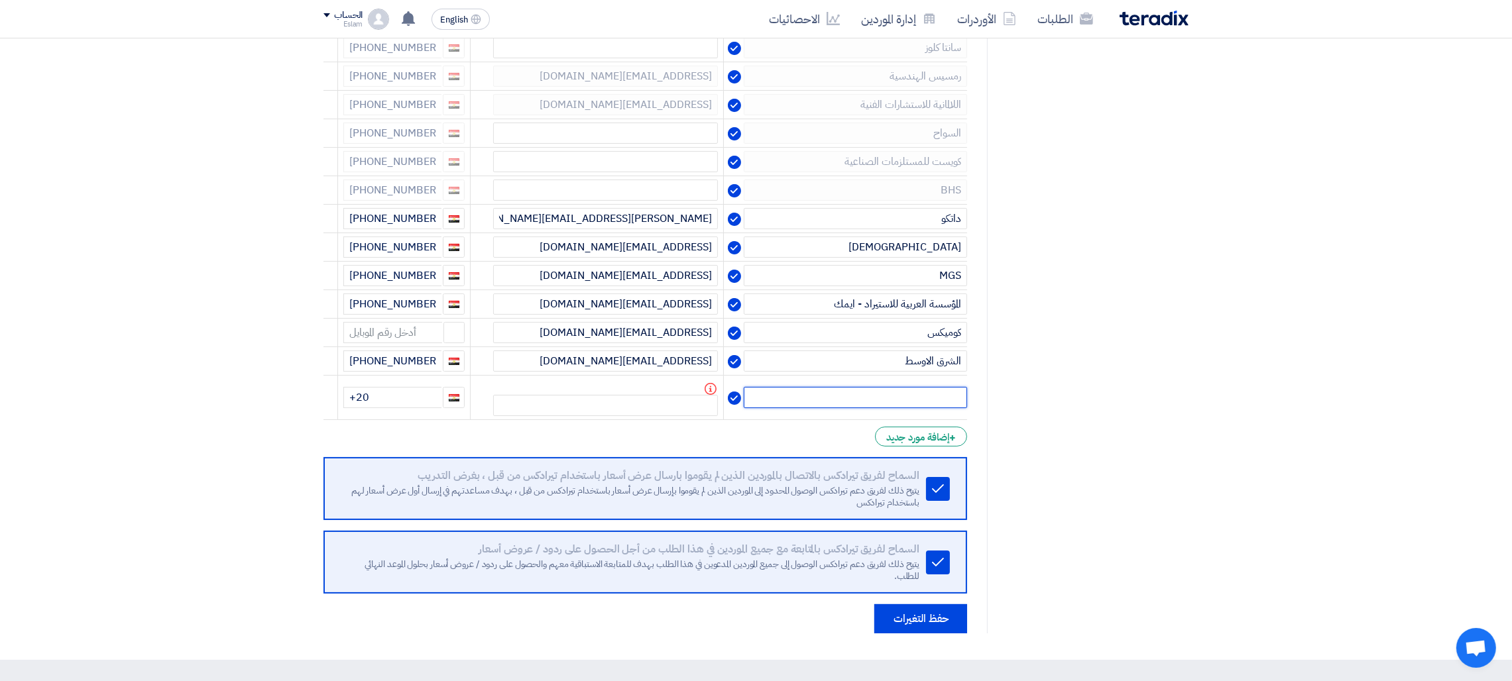
scroll to position [264, 0]
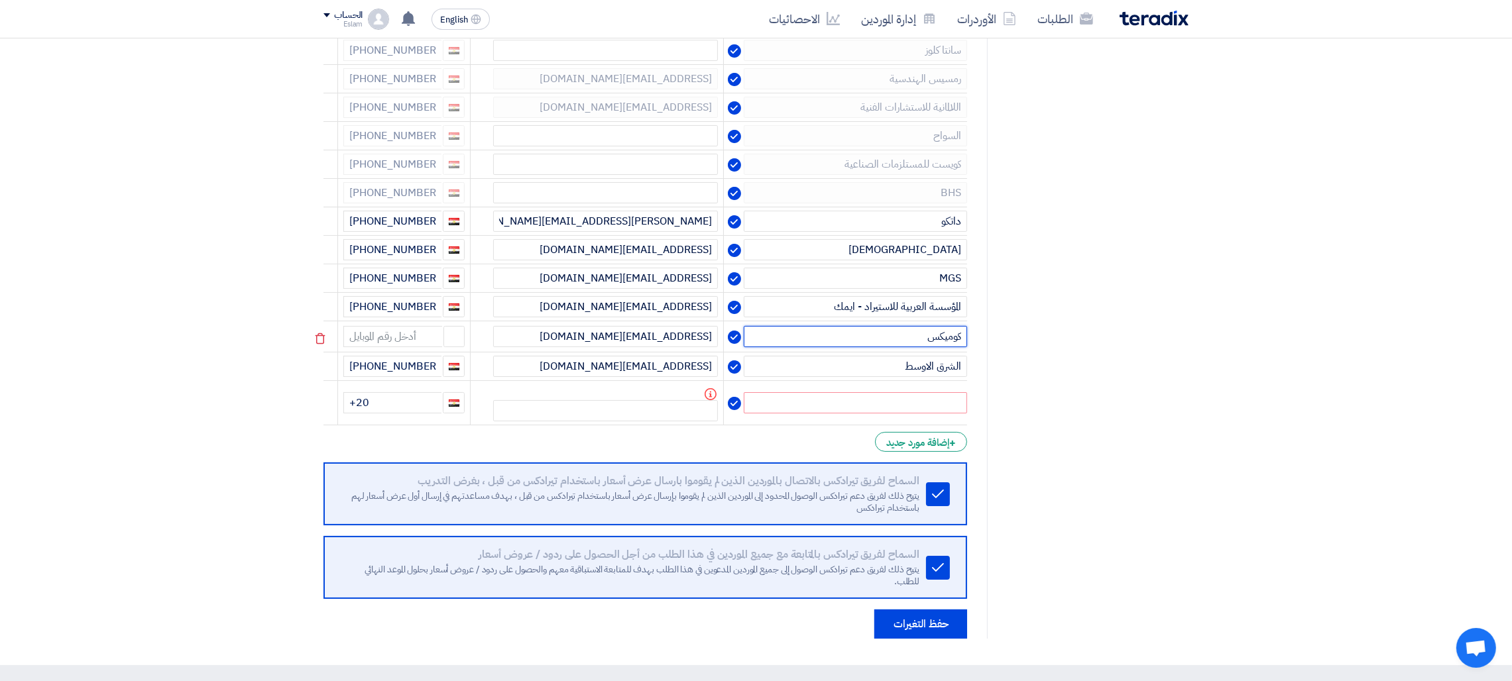
click at [957, 337] on input "كوميكس" at bounding box center [855, 336] width 223 height 21
click at [902, 336] on input "روميكس" at bounding box center [855, 336] width 223 height 21
type input "روميكس"
click at [416, 338] on input at bounding box center [392, 336] width 99 height 21
type input "[PHONE_NUMBER]"
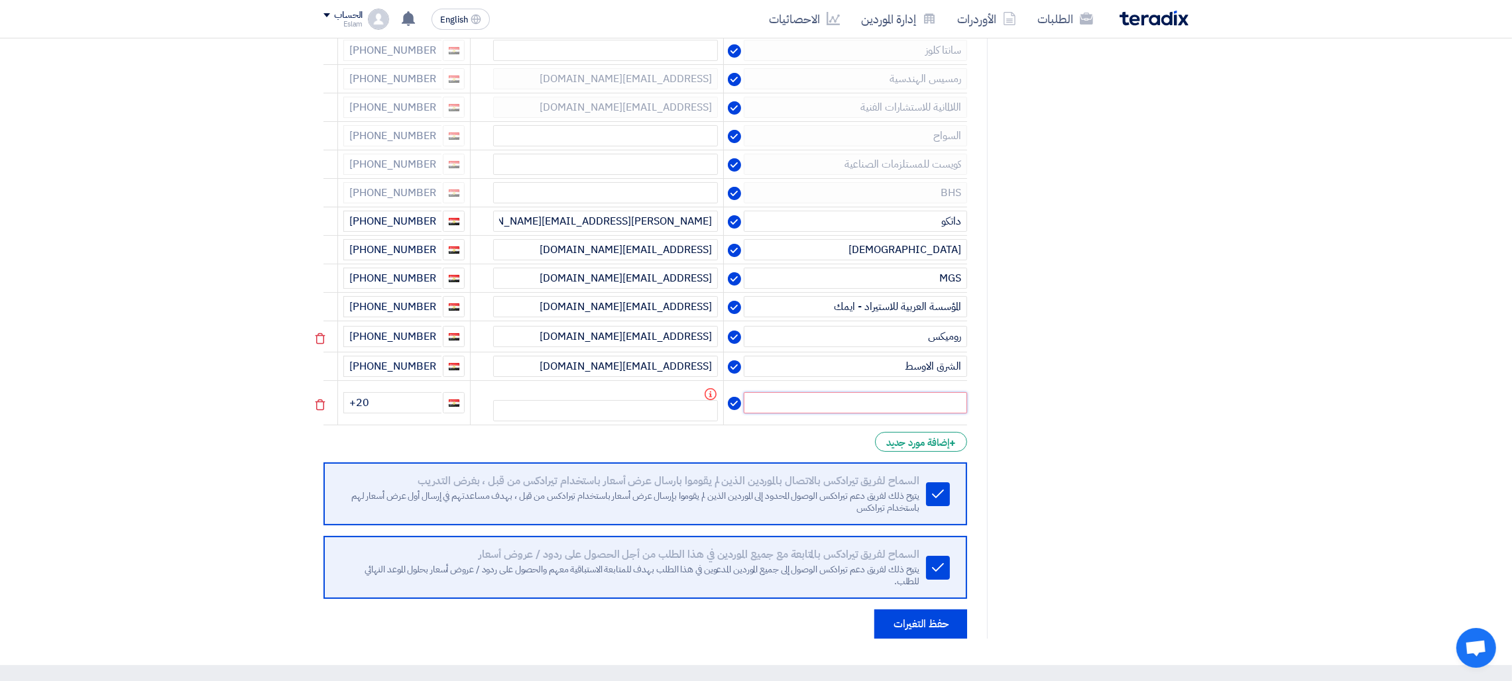
click at [854, 398] on input "text" at bounding box center [855, 402] width 223 height 21
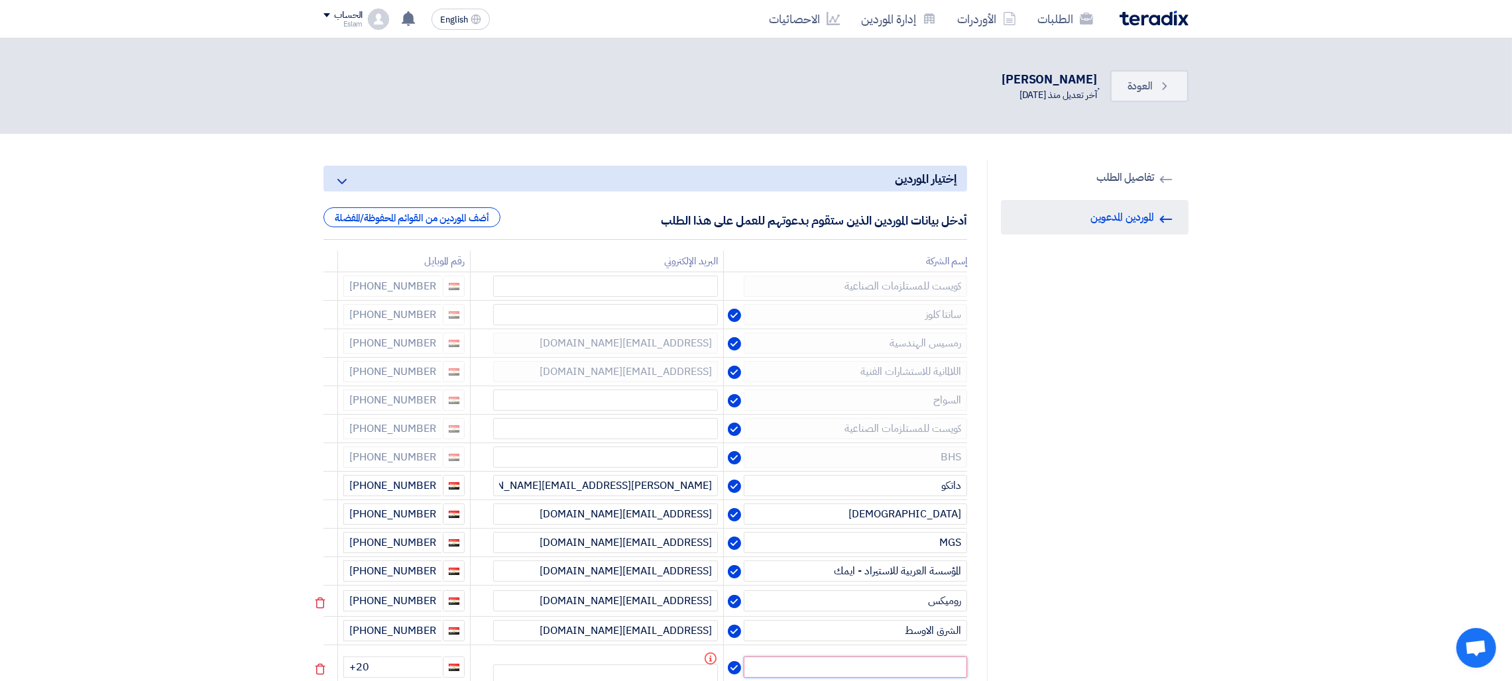
scroll to position [496, 0]
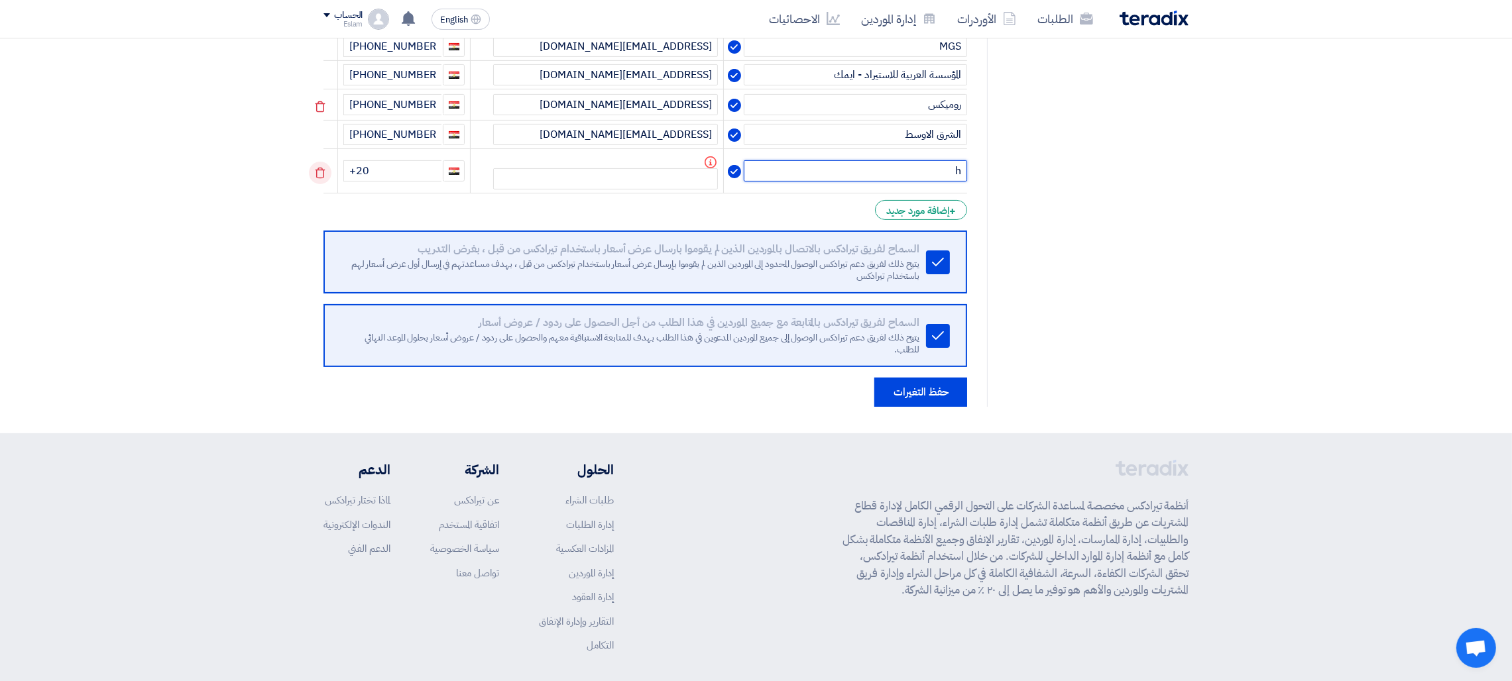
type input "h"
click at [324, 171] on icon at bounding box center [320, 173] width 23 height 23
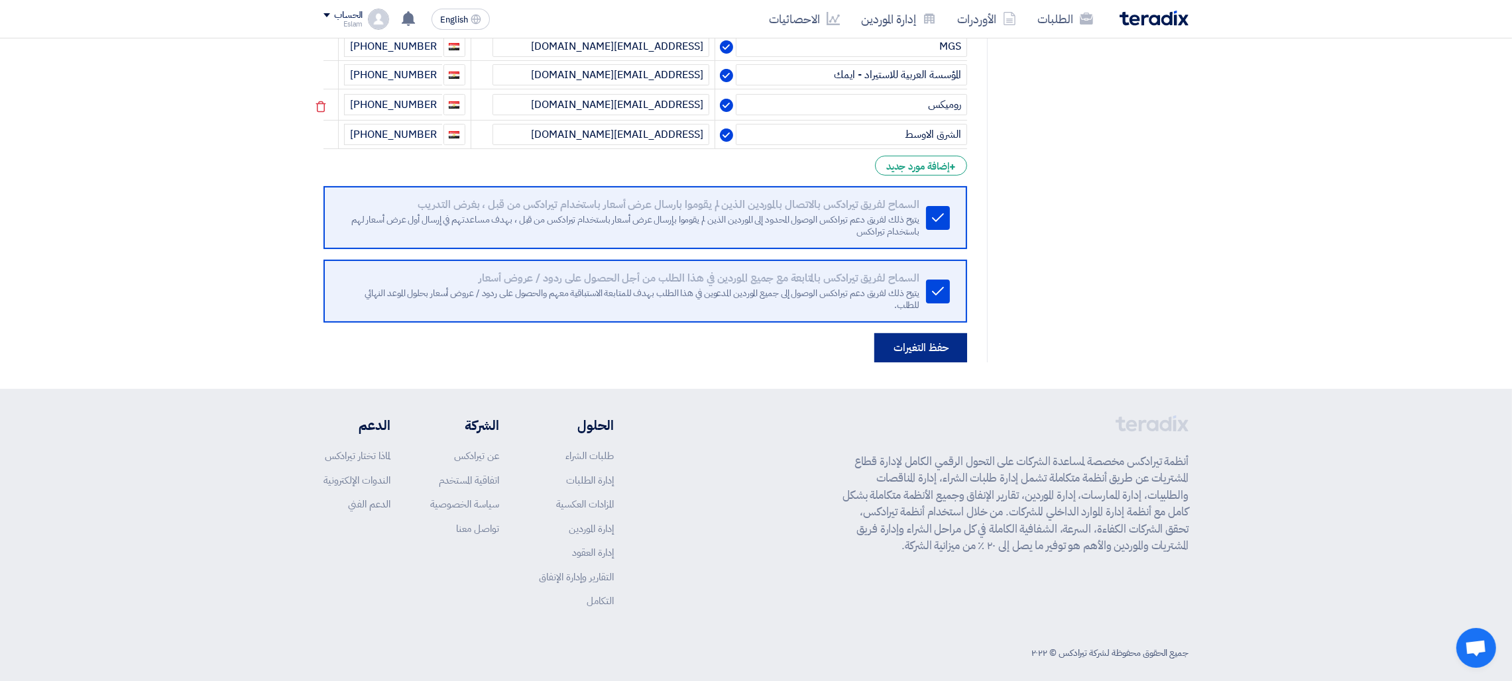
click at [936, 343] on button "حفظ التغيرات" at bounding box center [920, 347] width 93 height 29
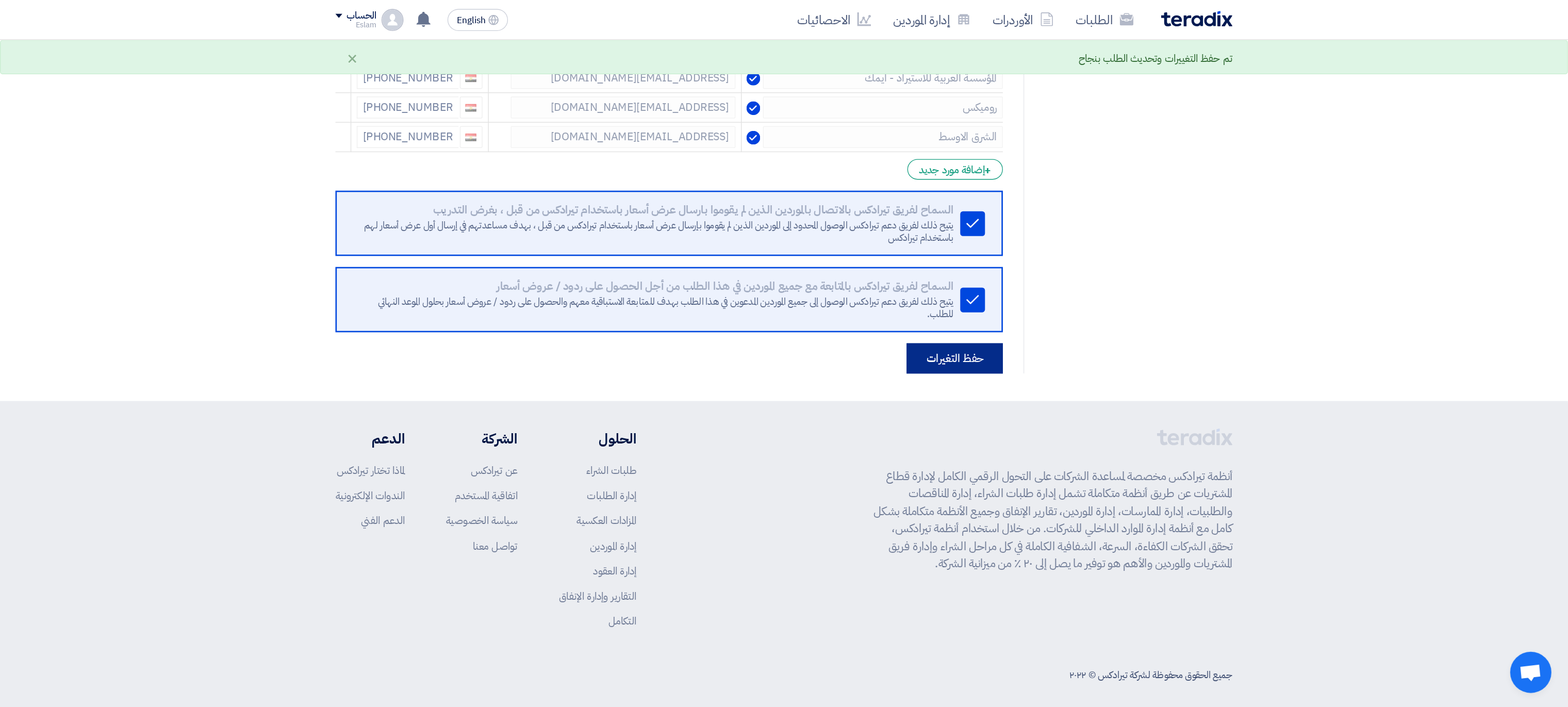
scroll to position [0, 0]
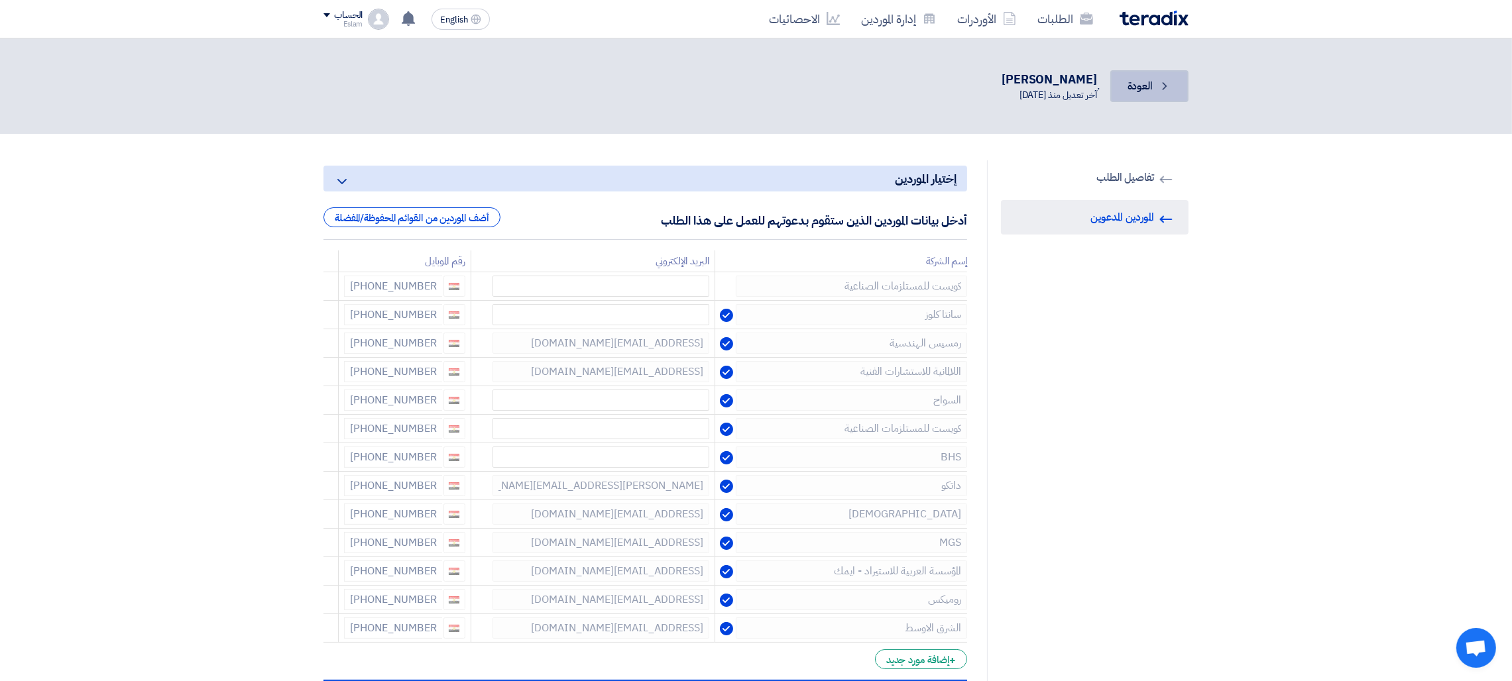
click at [1158, 82] on icon "Back" at bounding box center [1164, 86] width 13 height 13
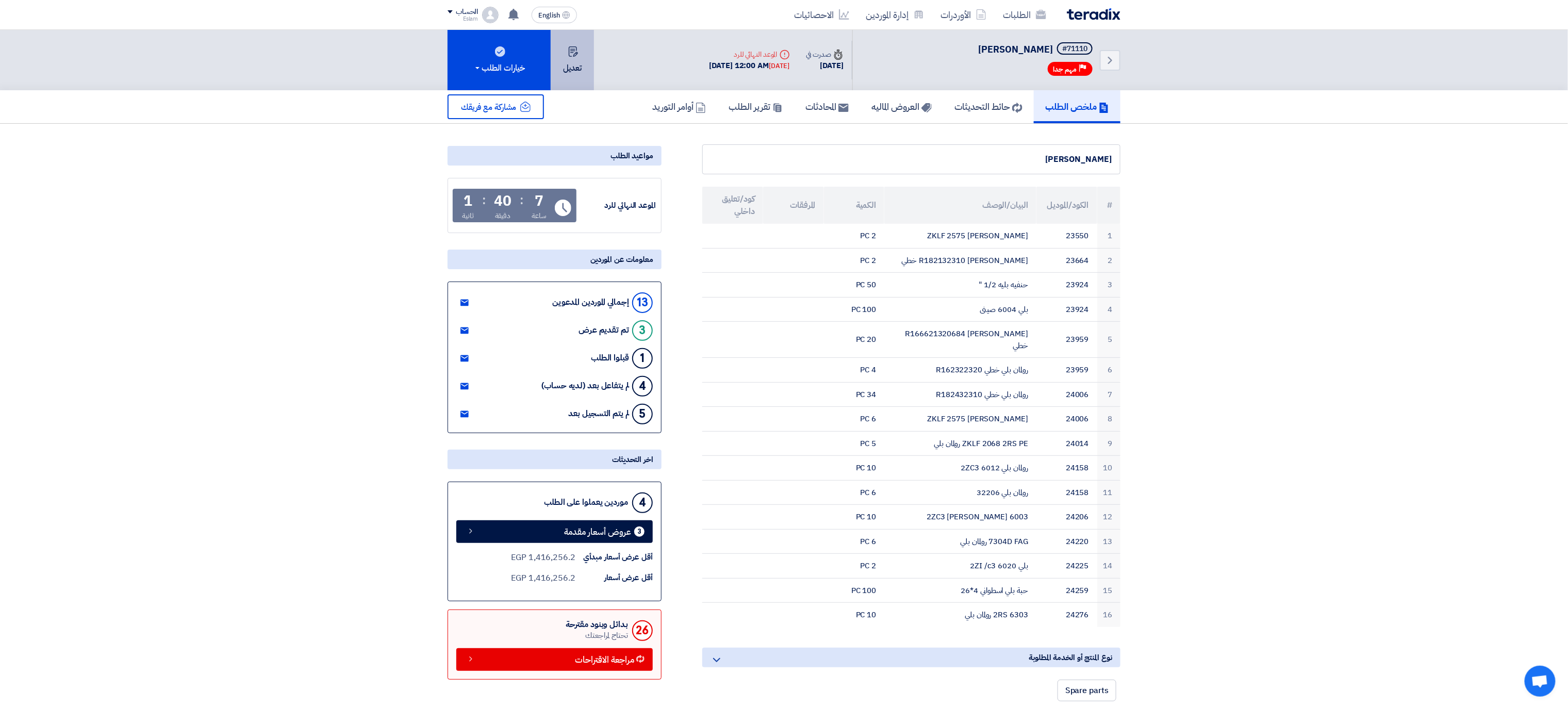
click at [573, 68] on button "تعديل" at bounding box center [573, 60] width 44 height 61
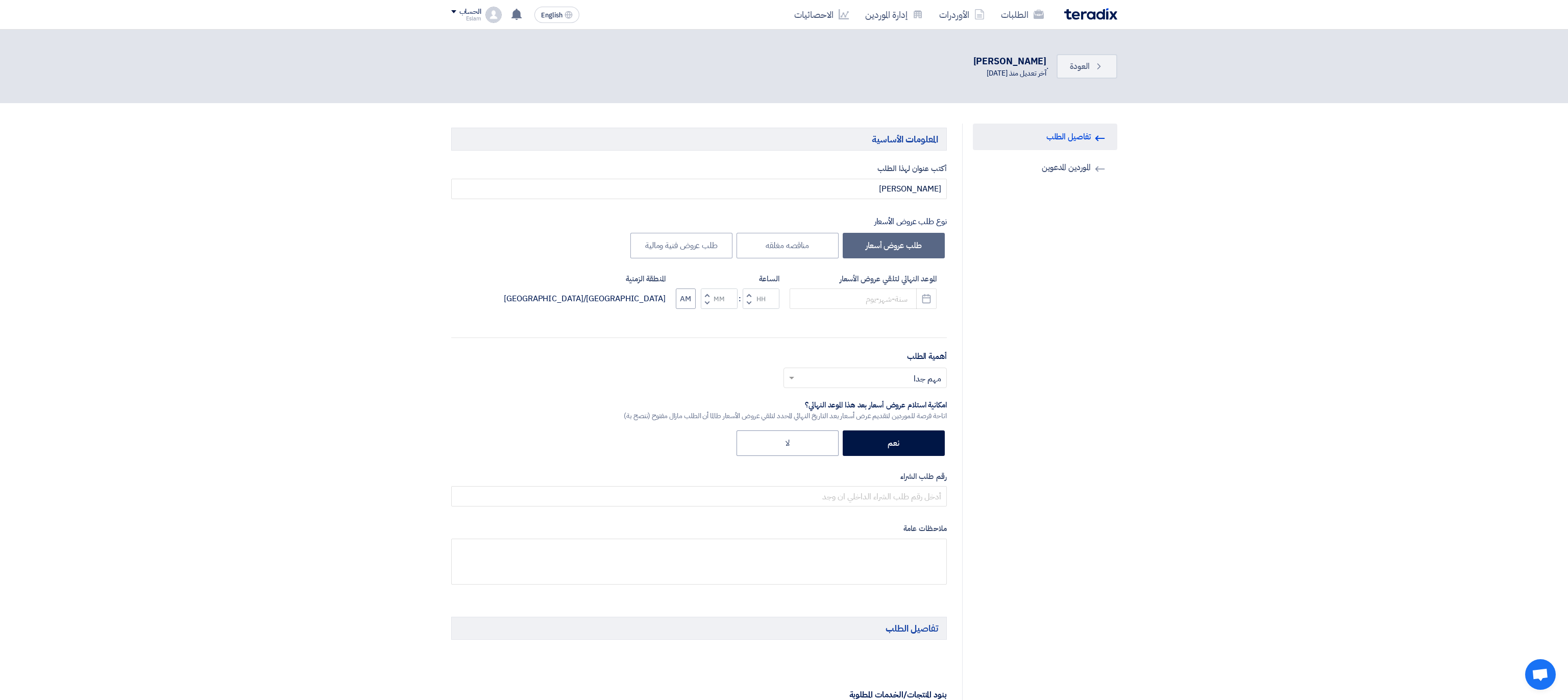
type input "[DATE]"
type input "12"
type input "00"
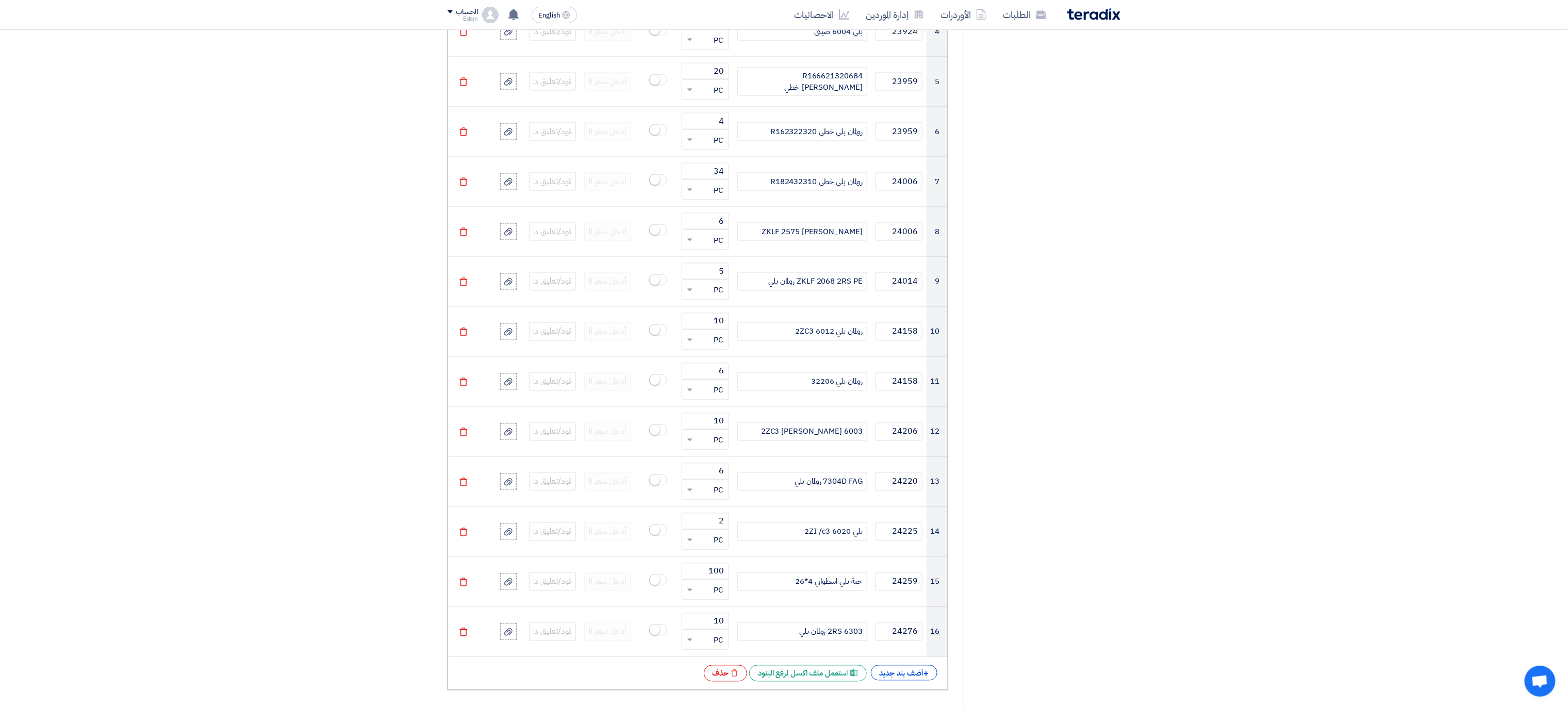
scroll to position [516, 0]
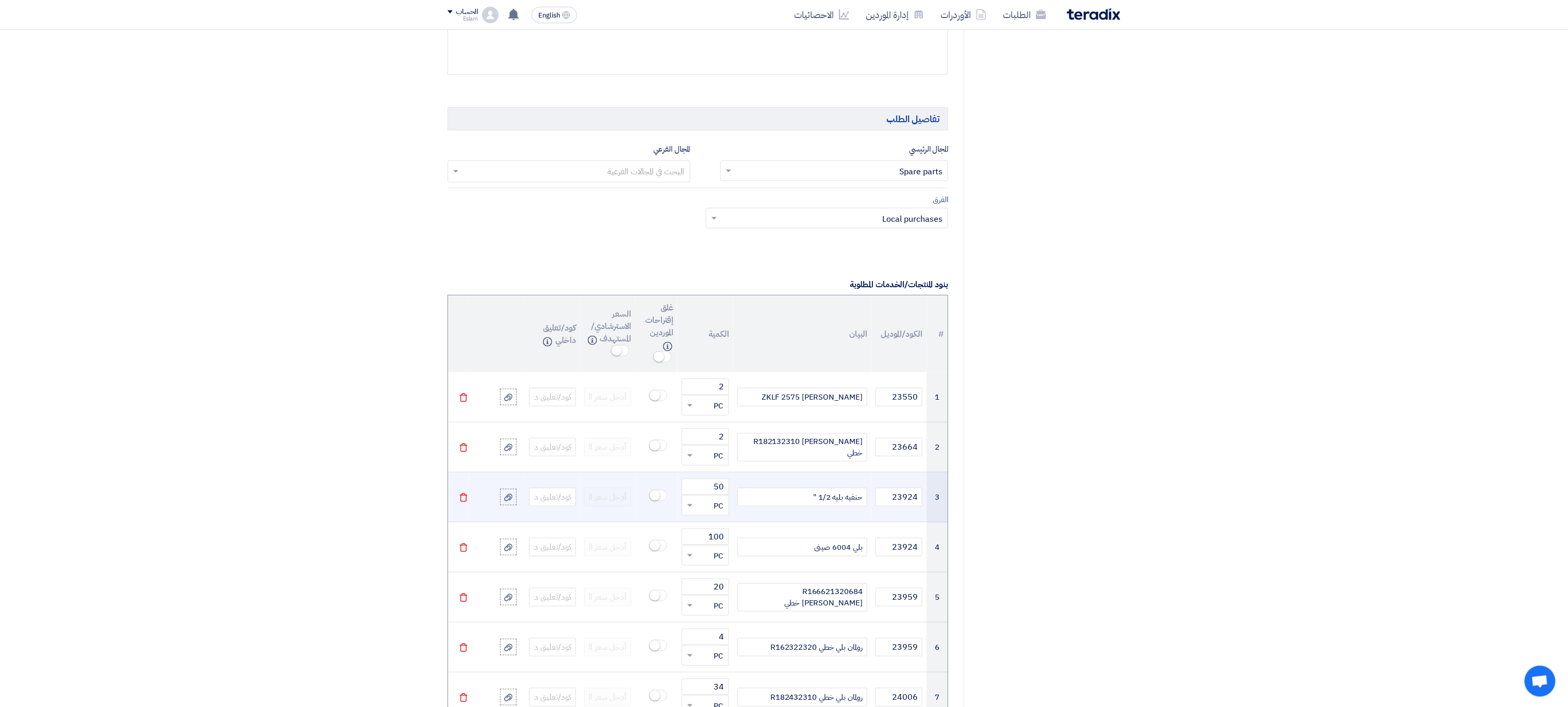
click at [468, 502] on icon "Delete" at bounding box center [464, 498] width 9 height 9
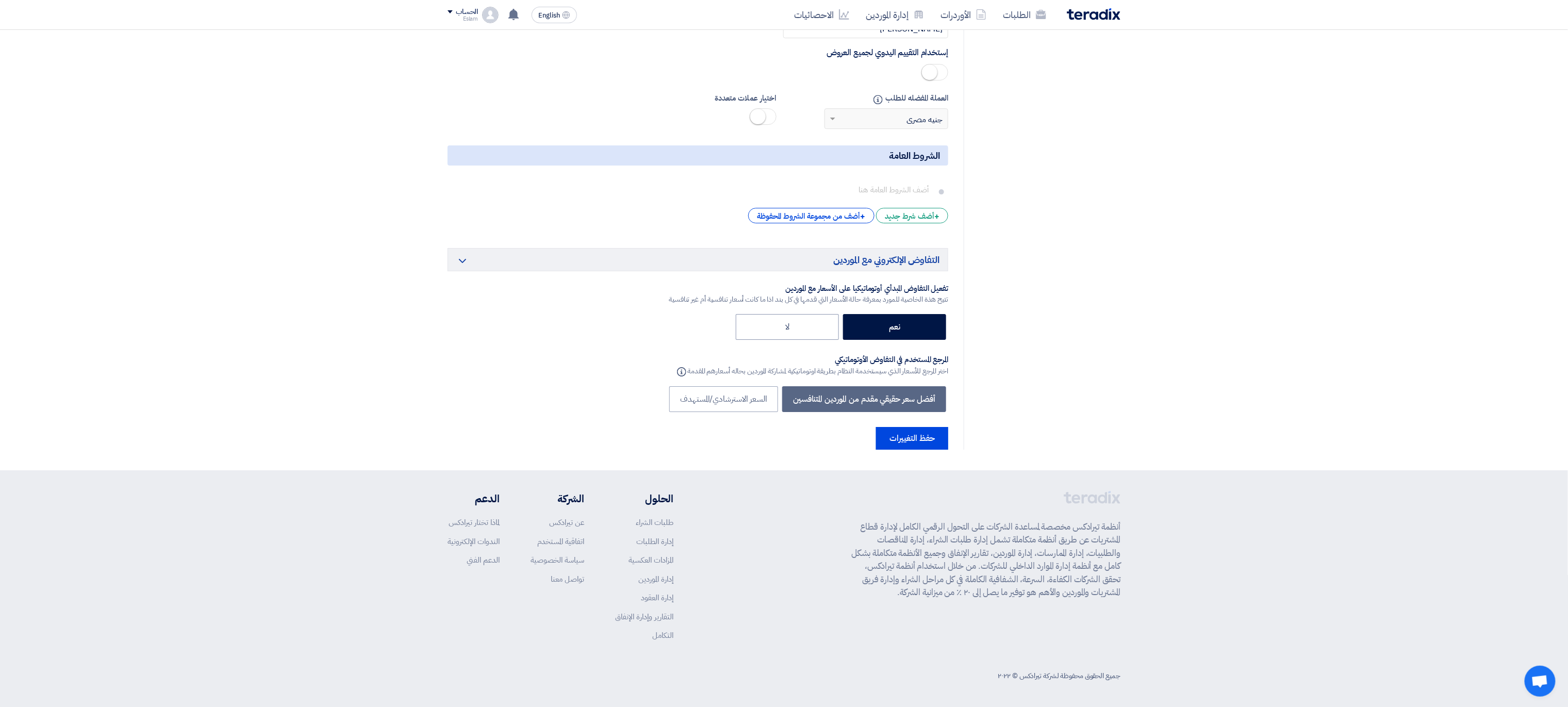
scroll to position [2239, 0]
click at [917, 439] on button "حفظ التغييرات" at bounding box center [912, 438] width 72 height 23
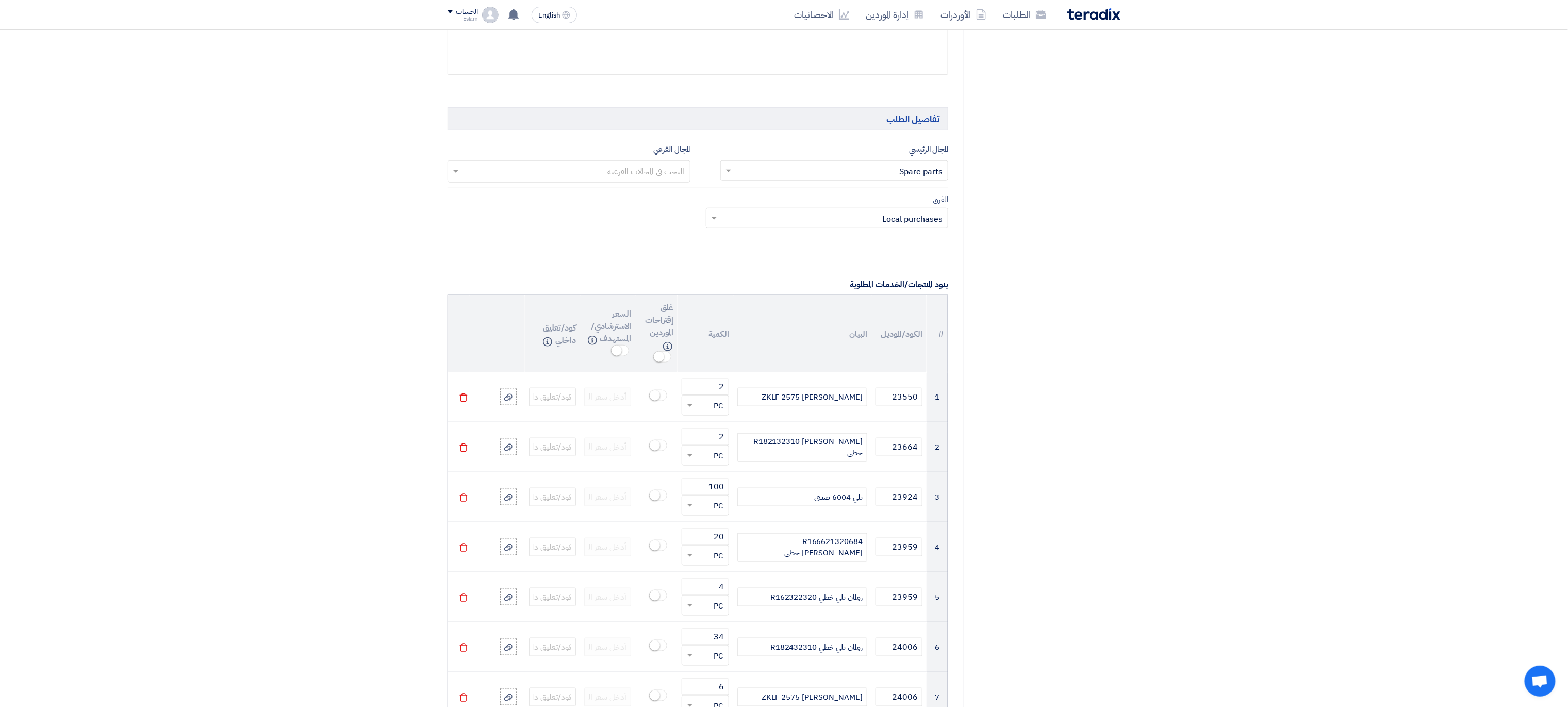
scroll to position [0, 0]
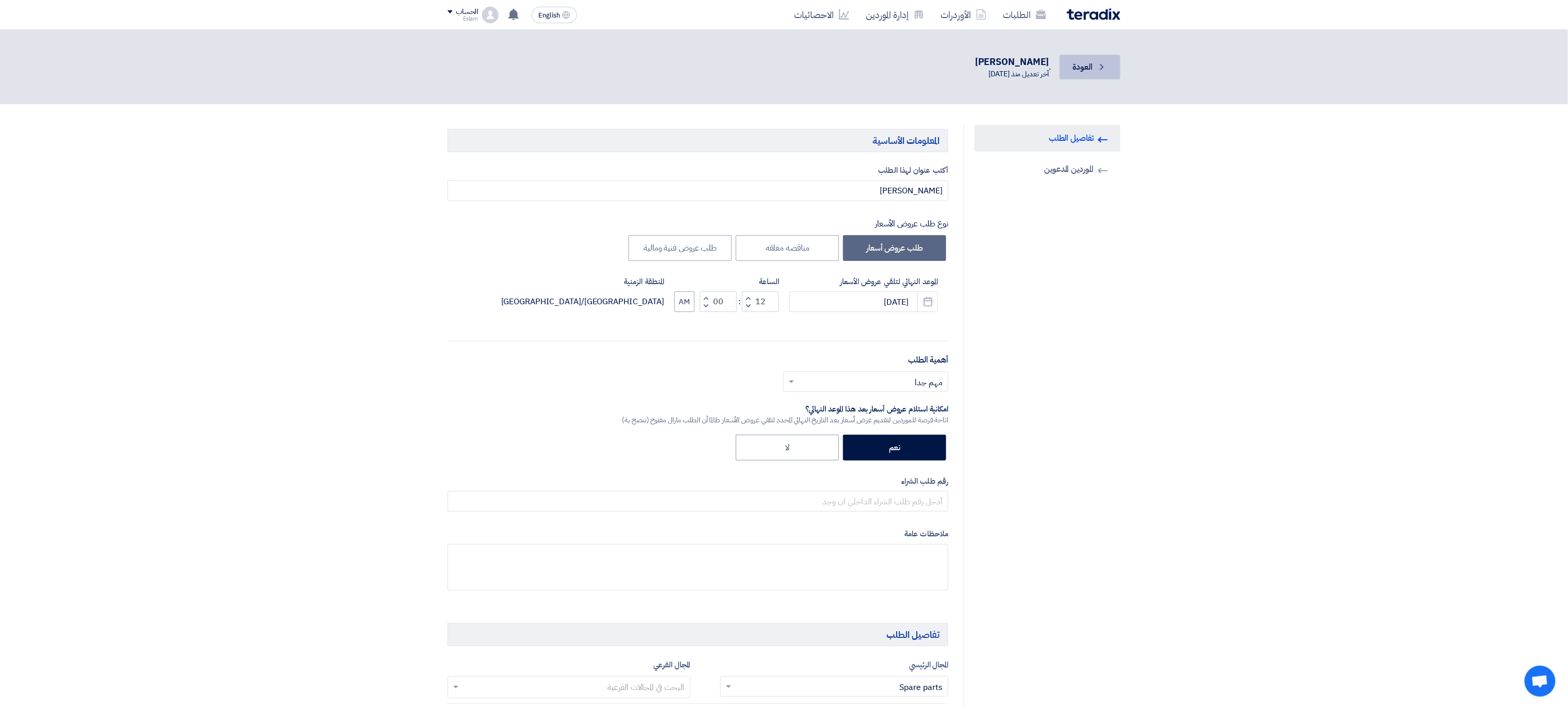
click at [1082, 74] on link "Back العودة" at bounding box center [1090, 67] width 61 height 25
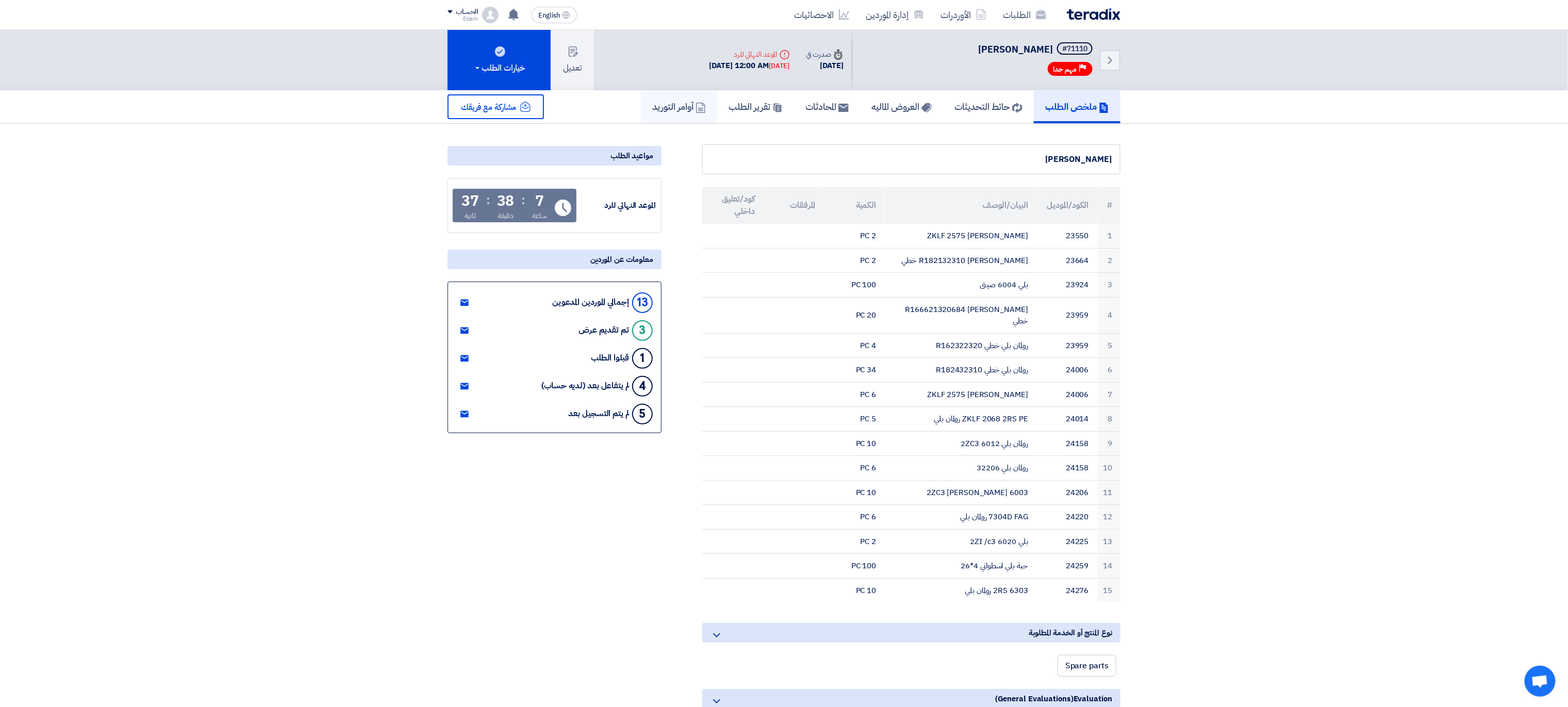
click at [696, 106] on icon at bounding box center [700, 107] width 10 height 10
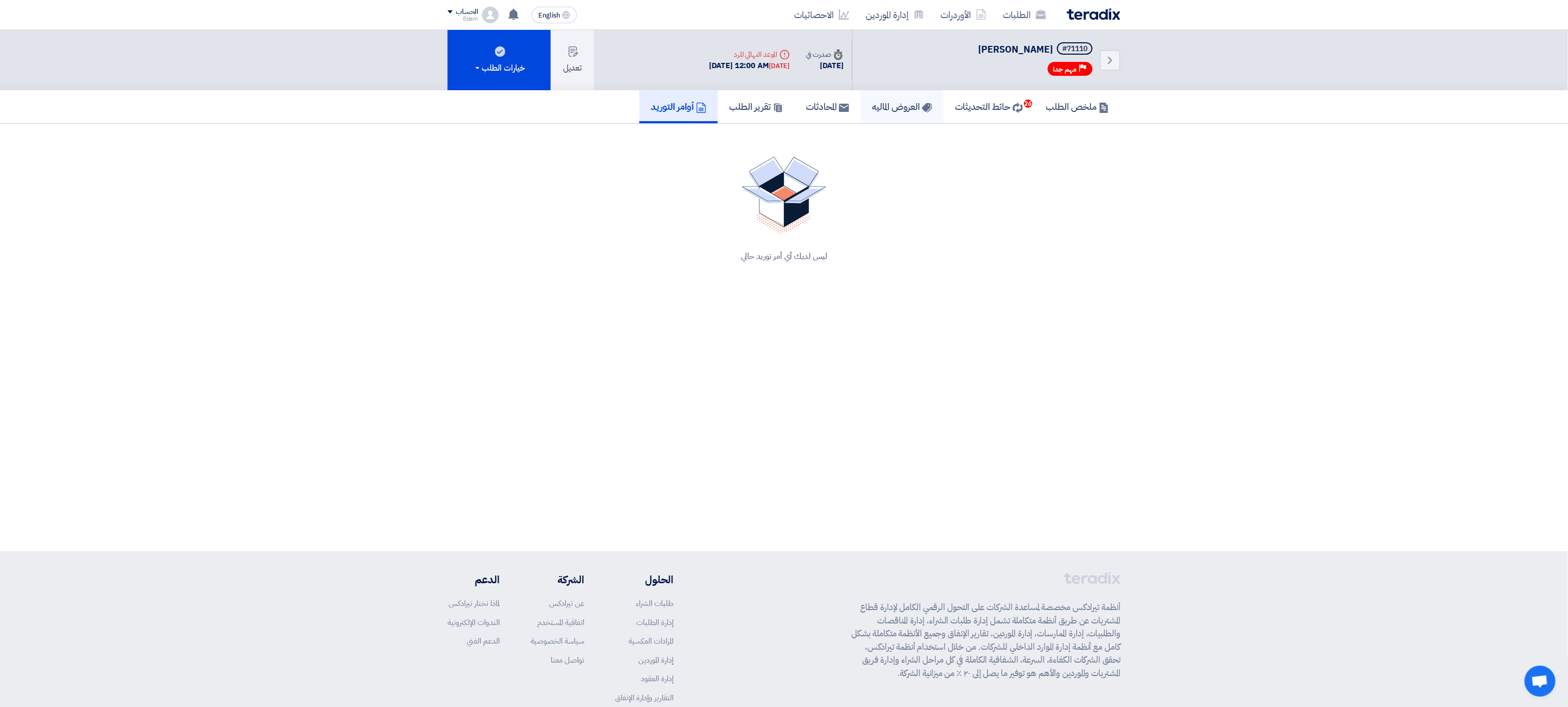
click at [928, 99] on link "العروض الماليه" at bounding box center [902, 107] width 83 height 33
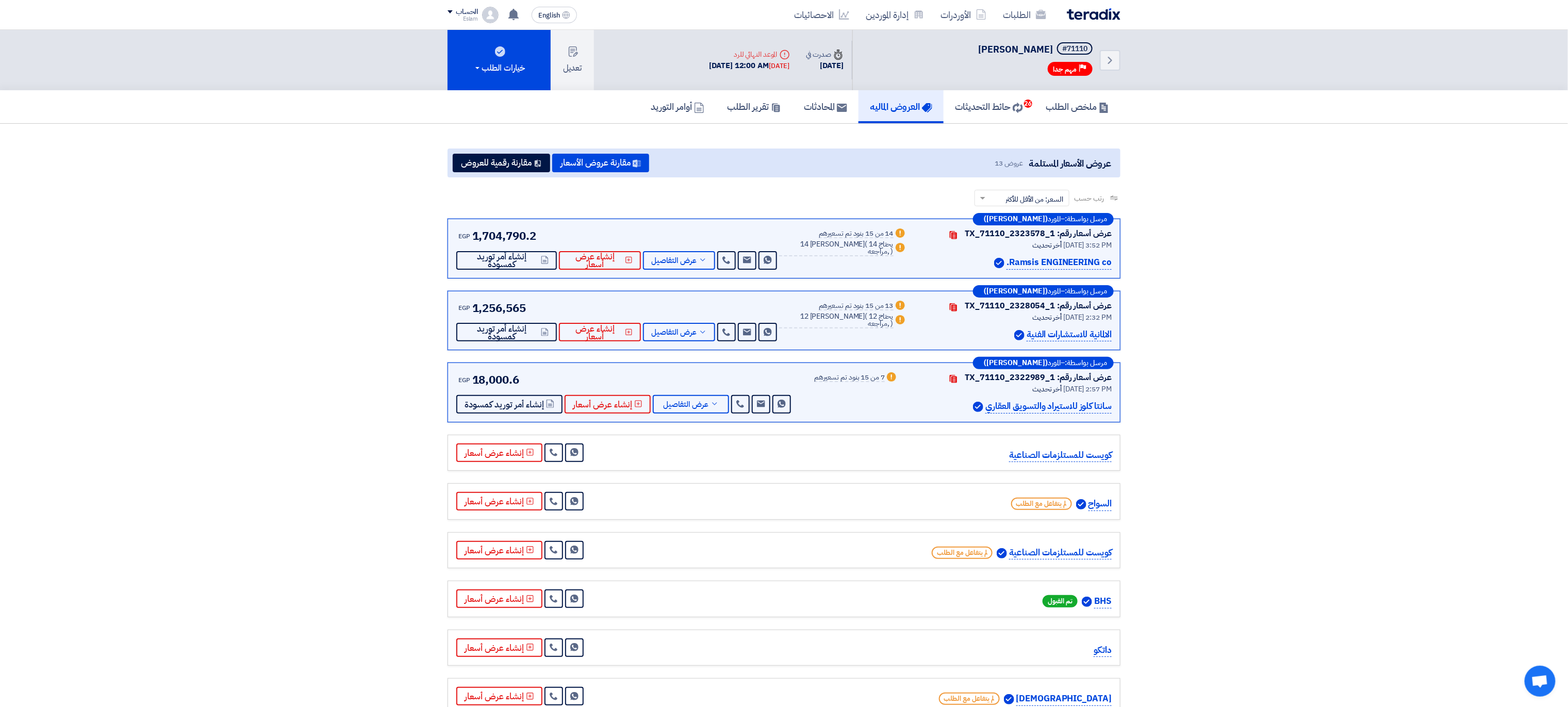
scroll to position [476, 0]
